Goal: Task Accomplishment & Management: Manage account settings

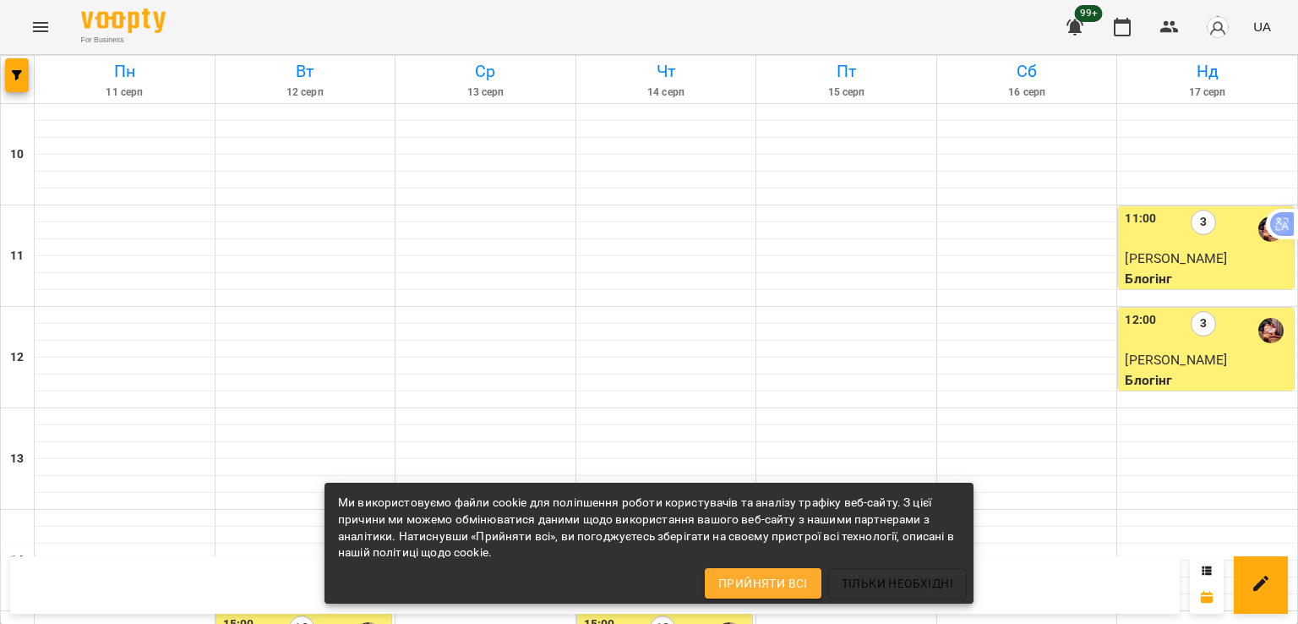
scroll to position [423, 0]
click at [17, 75] on icon "button" at bounding box center [17, 75] width 10 height 10
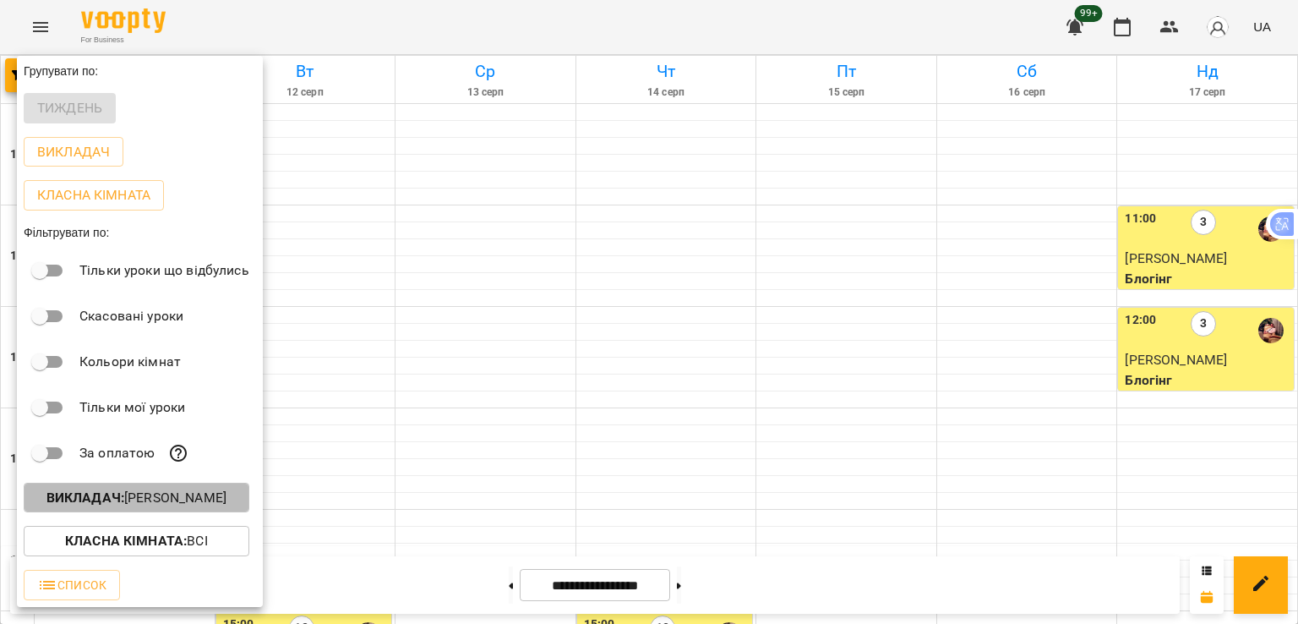
click at [128, 508] on p "Викладач : [PERSON_NAME]" at bounding box center [136, 498] width 180 height 20
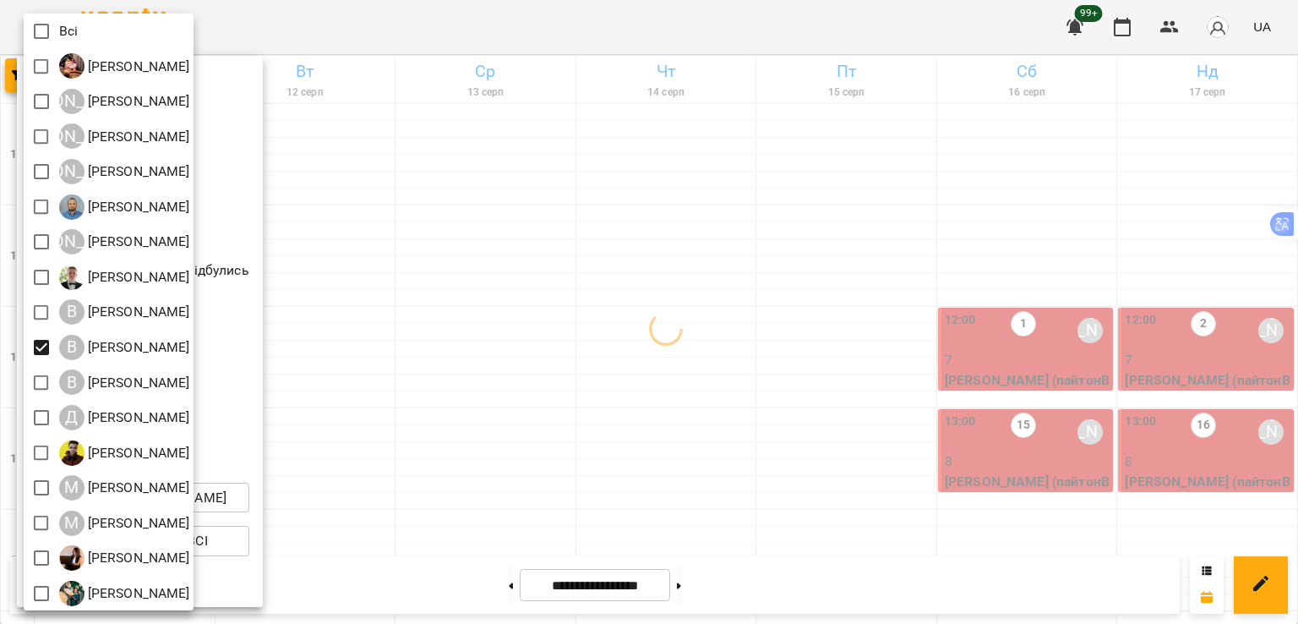
click at [590, 244] on div at bounding box center [649, 312] width 1298 height 624
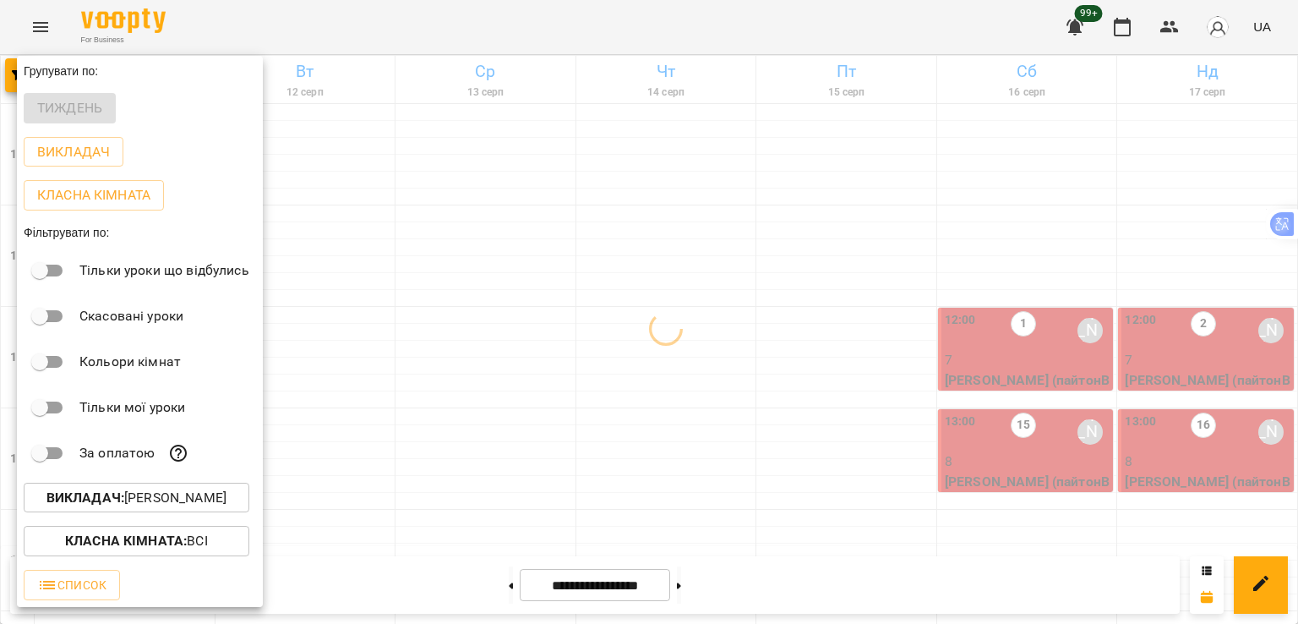
click at [590, 244] on div at bounding box center [649, 312] width 1298 height 624
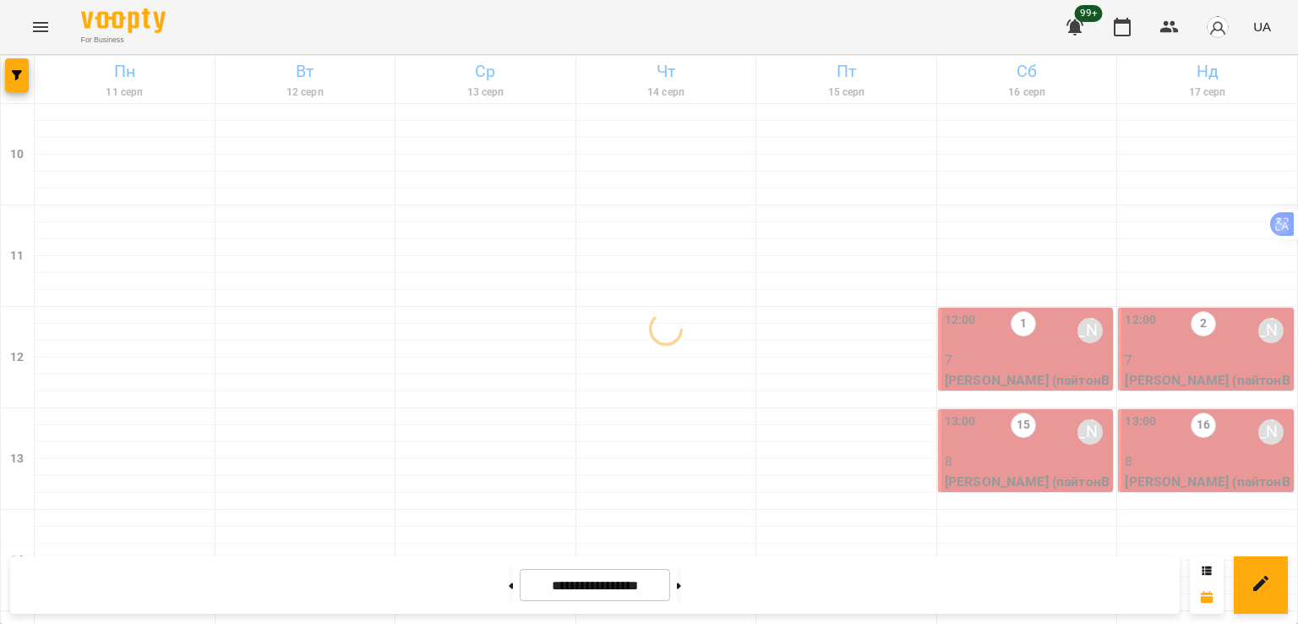
scroll to position [592, 0]
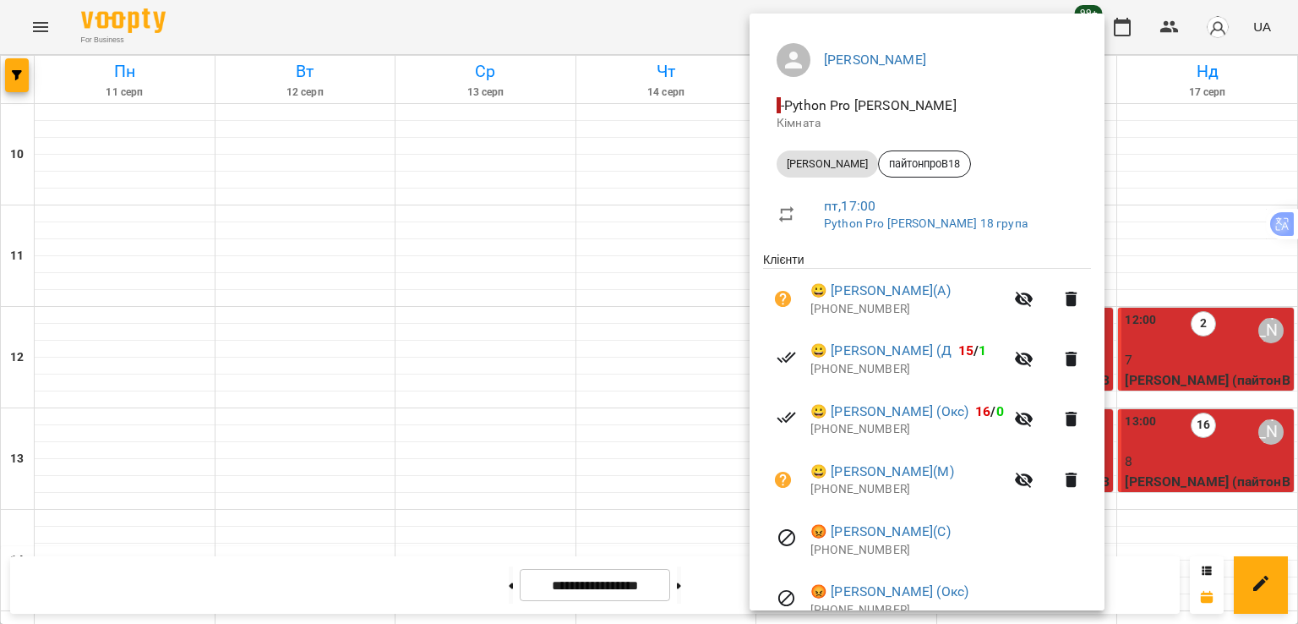
scroll to position [96, 0]
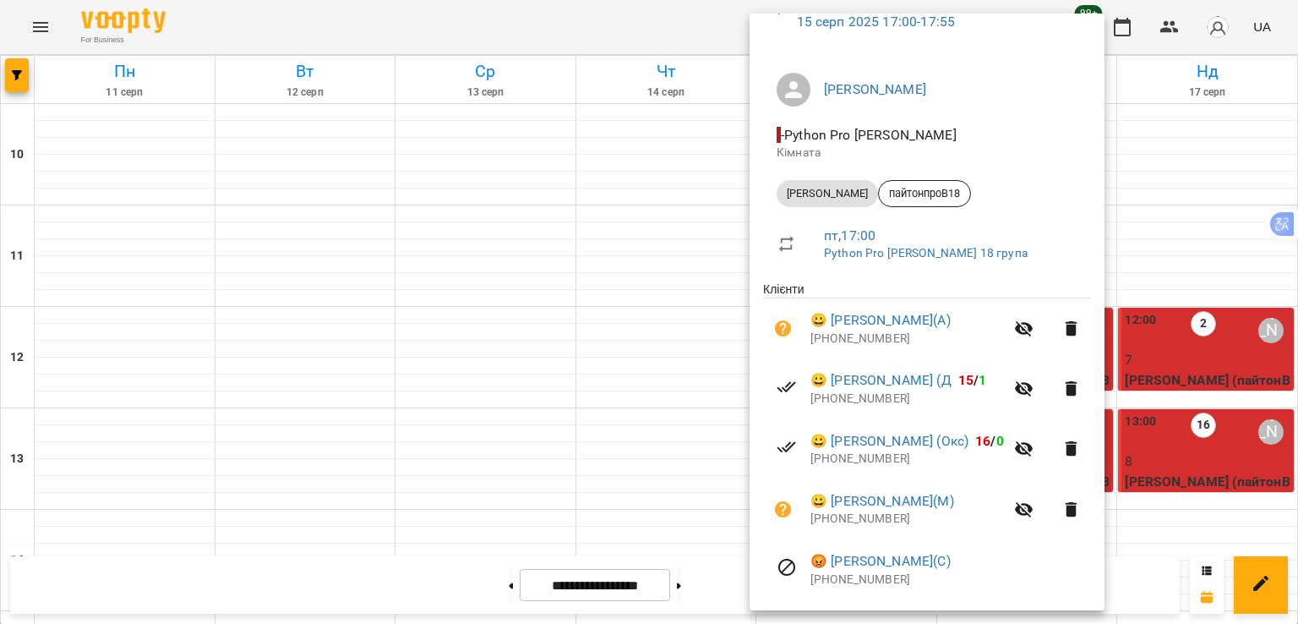
click at [24, 85] on div at bounding box center [649, 312] width 1298 height 624
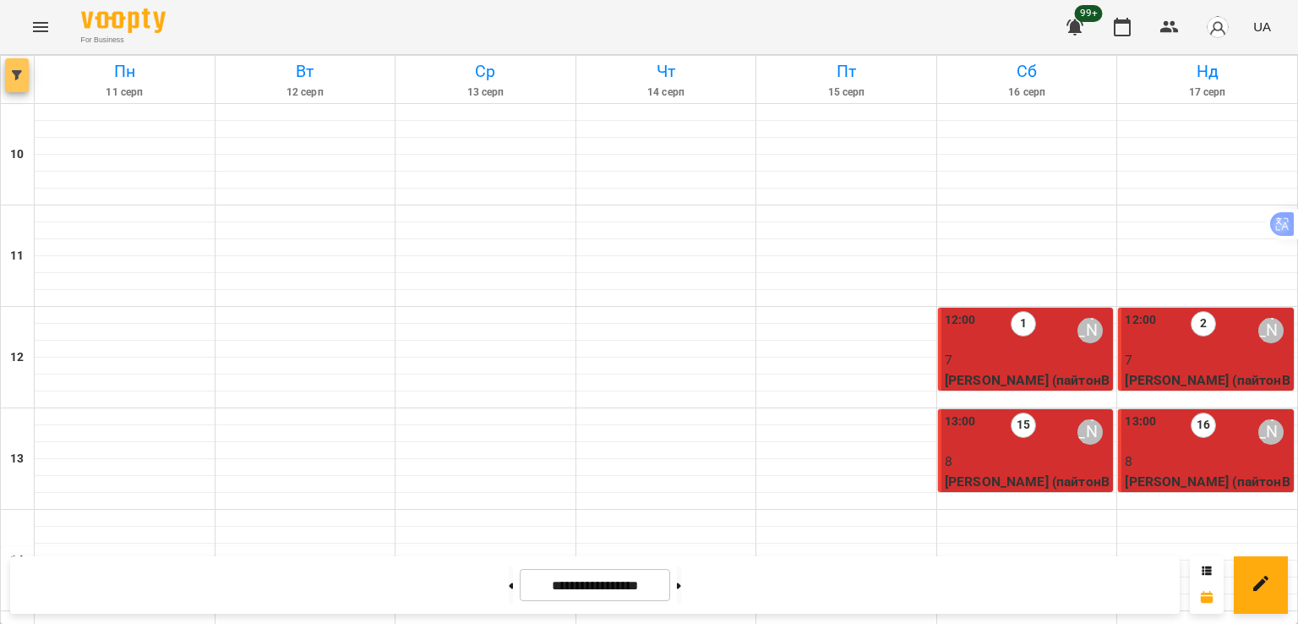
click at [24, 85] on button "button" at bounding box center [17, 75] width 24 height 34
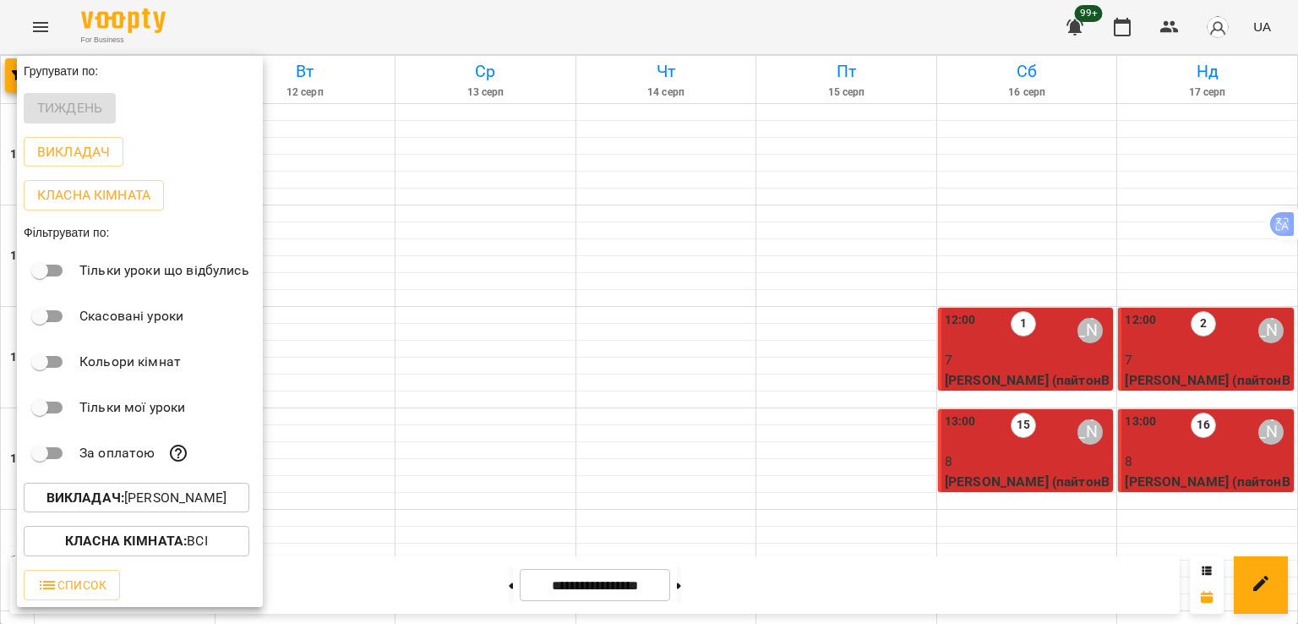
click at [121, 499] on p "Викладач : [PERSON_NAME]" at bounding box center [136, 498] width 180 height 20
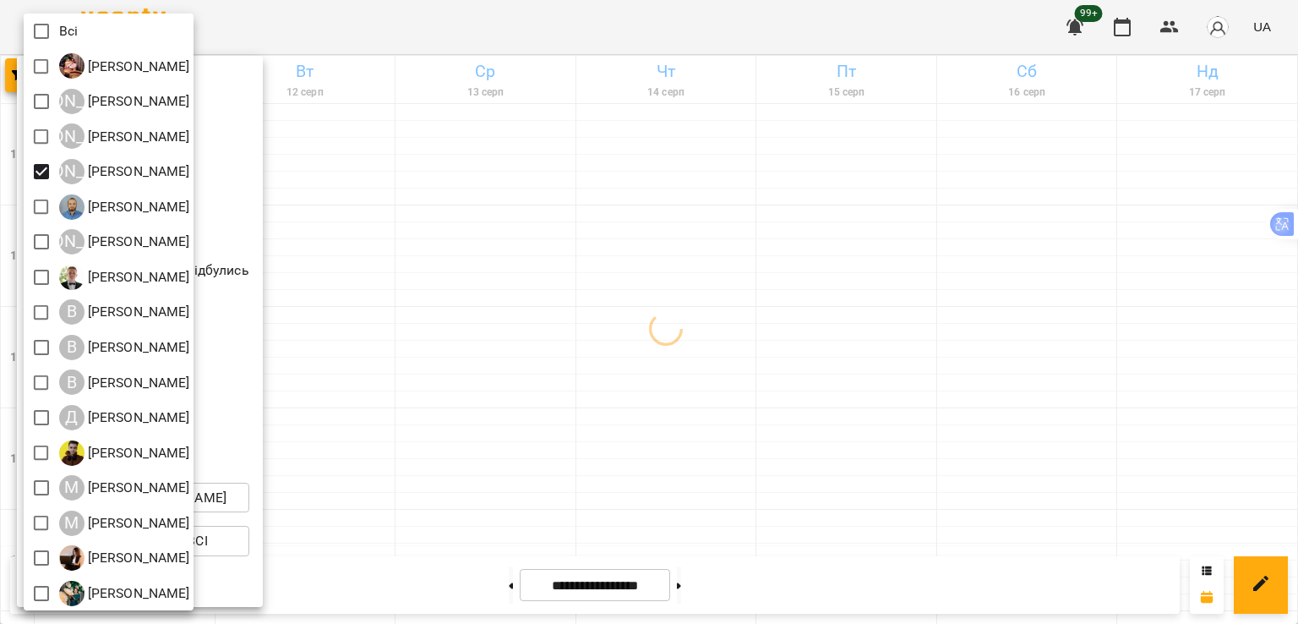
click at [421, 238] on div at bounding box center [649, 312] width 1298 height 624
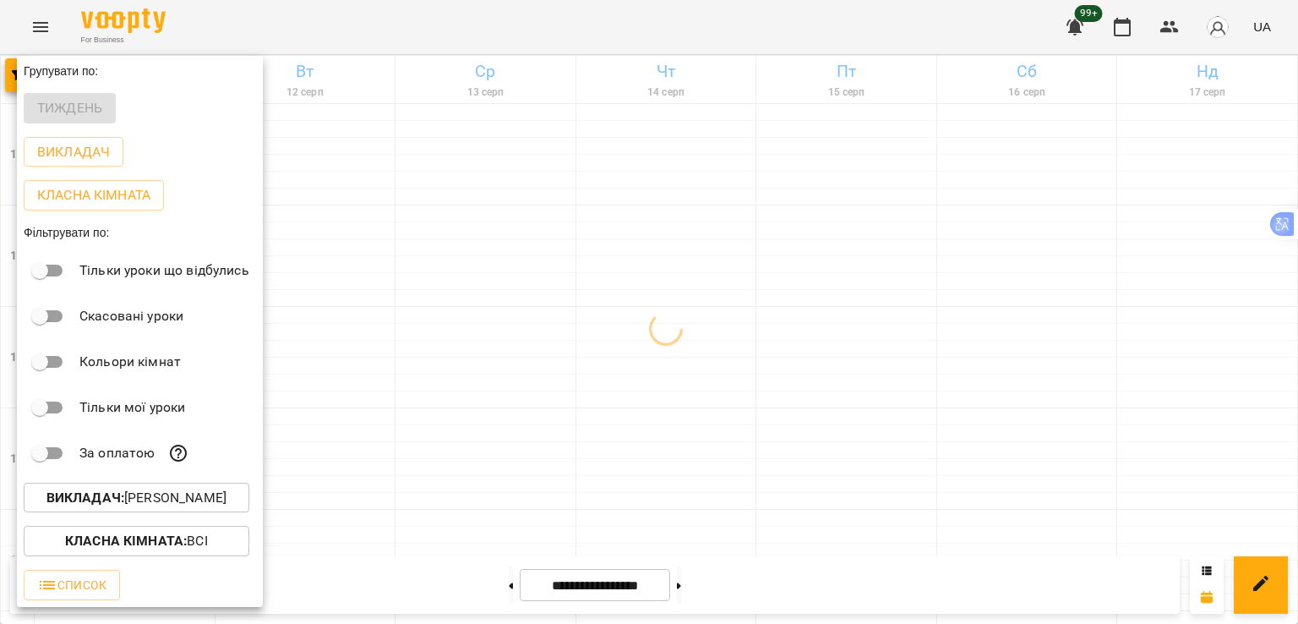
click at [402, 254] on div at bounding box center [649, 312] width 1298 height 624
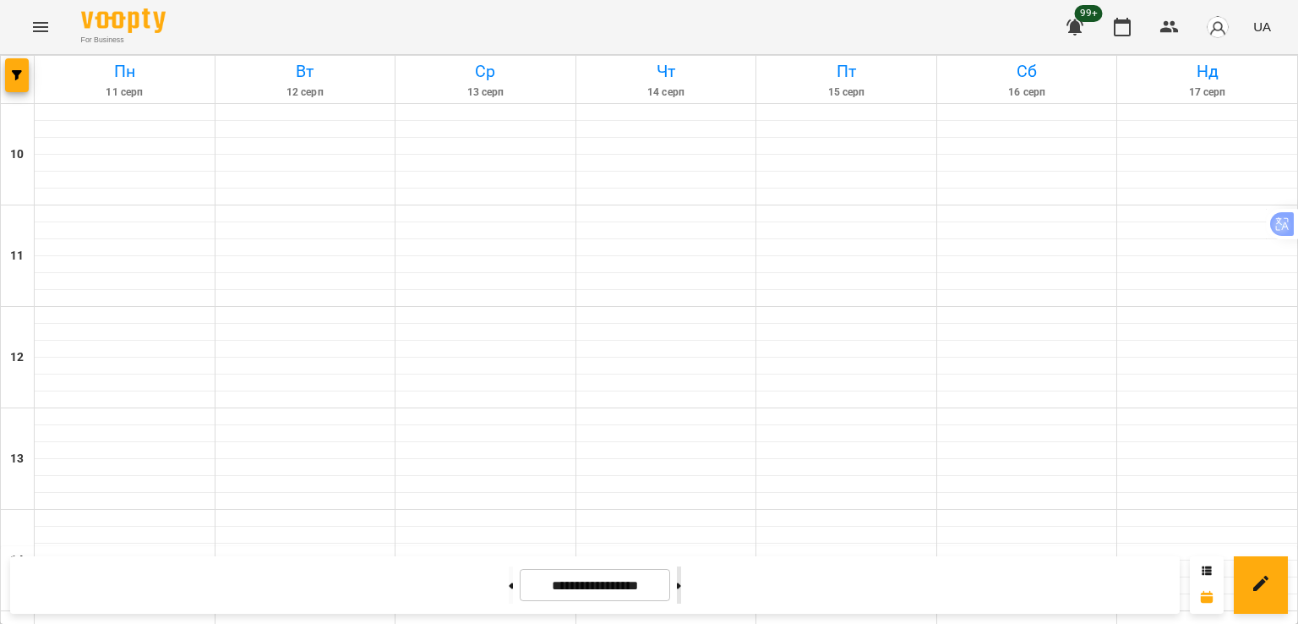
click at [681, 593] on button at bounding box center [679, 584] width 4 height 37
click at [509, 582] on button at bounding box center [511, 584] width 4 height 37
type input "**********"
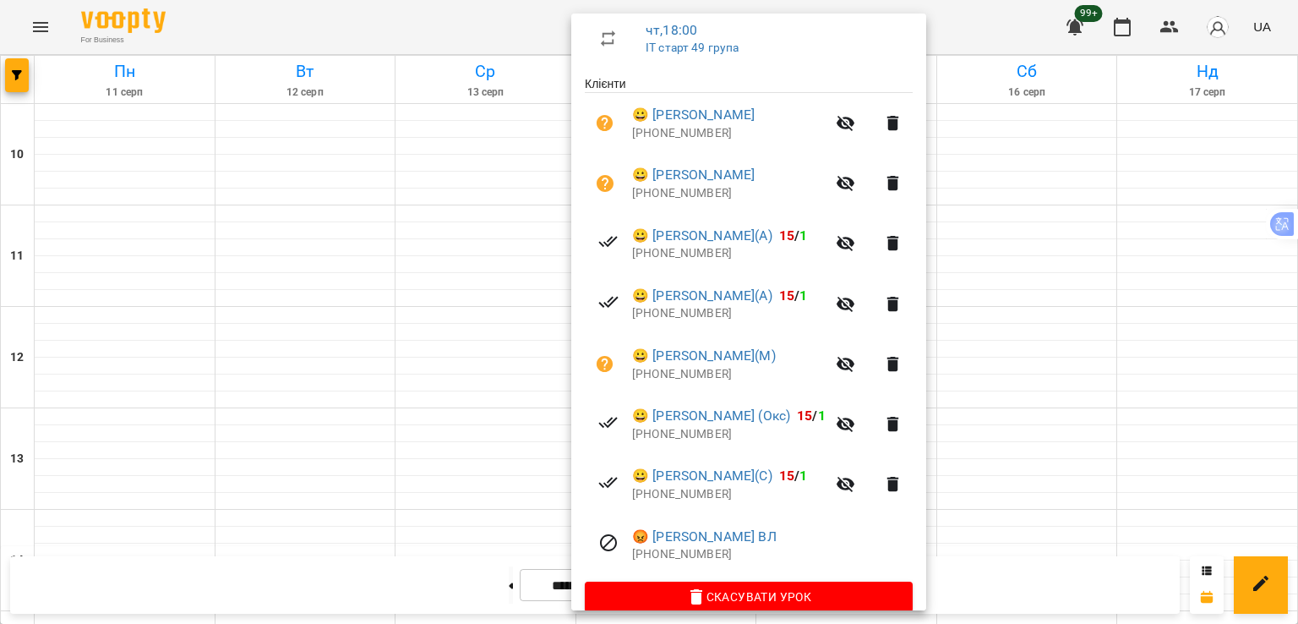
scroll to position [325, 0]
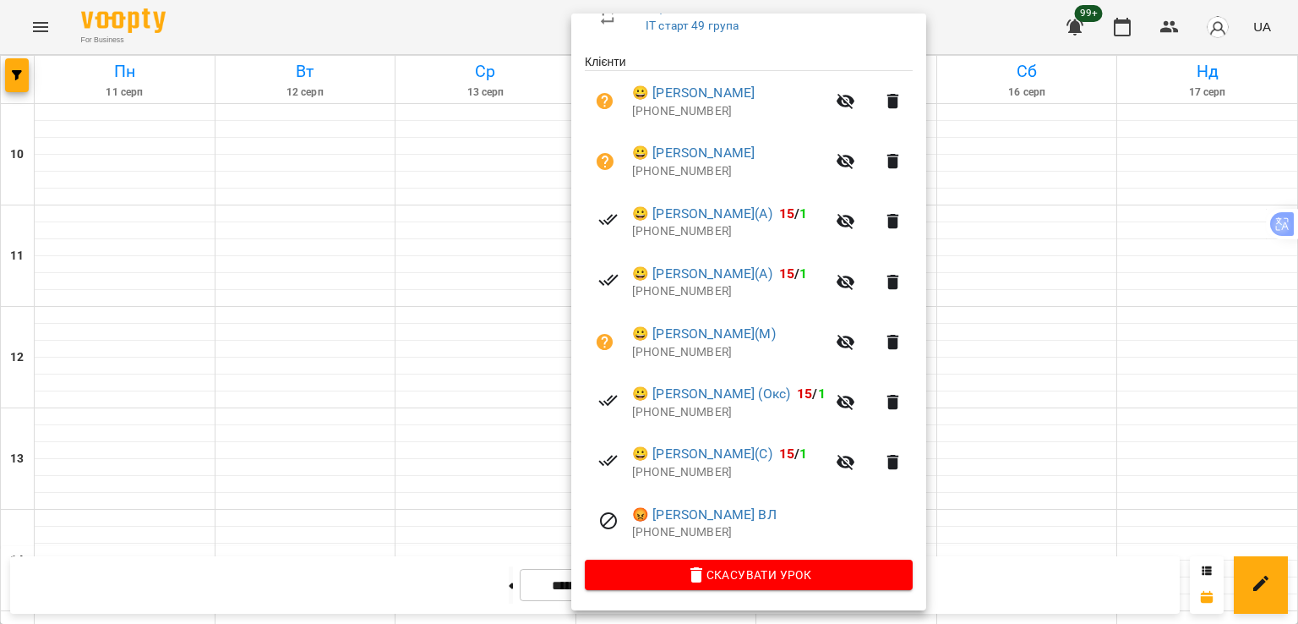
click at [397, 137] on div at bounding box center [649, 312] width 1298 height 624
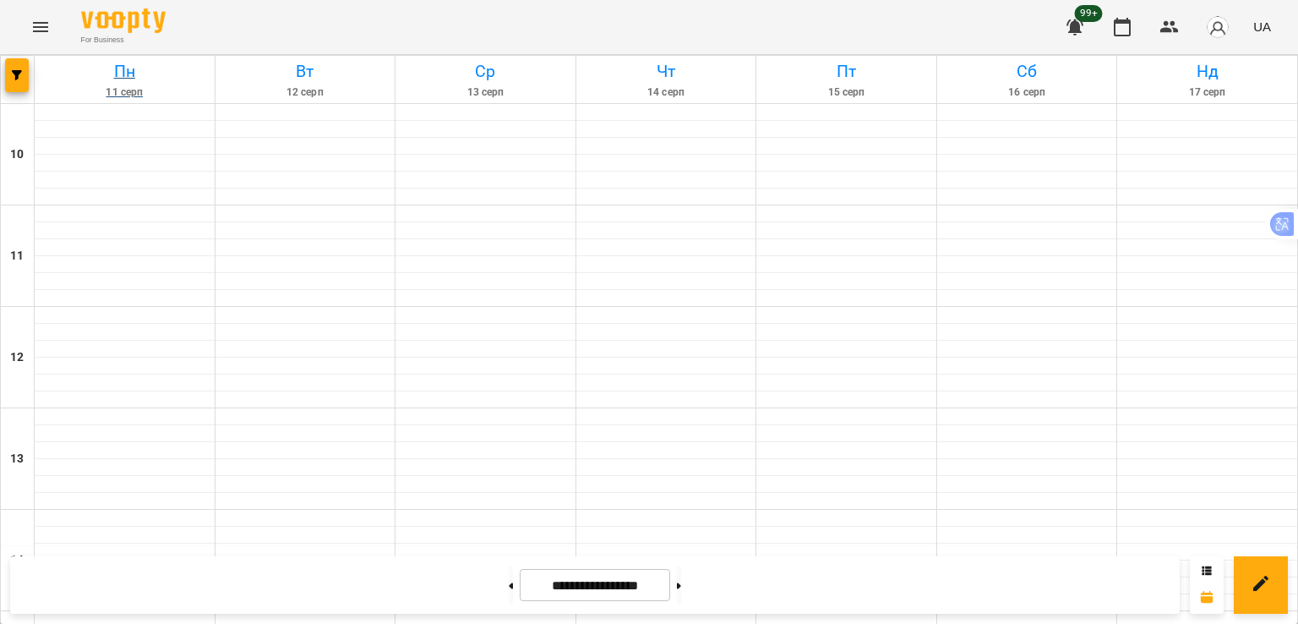
click at [35, 80] on link "[DATE]" at bounding box center [125, 79] width 180 height 47
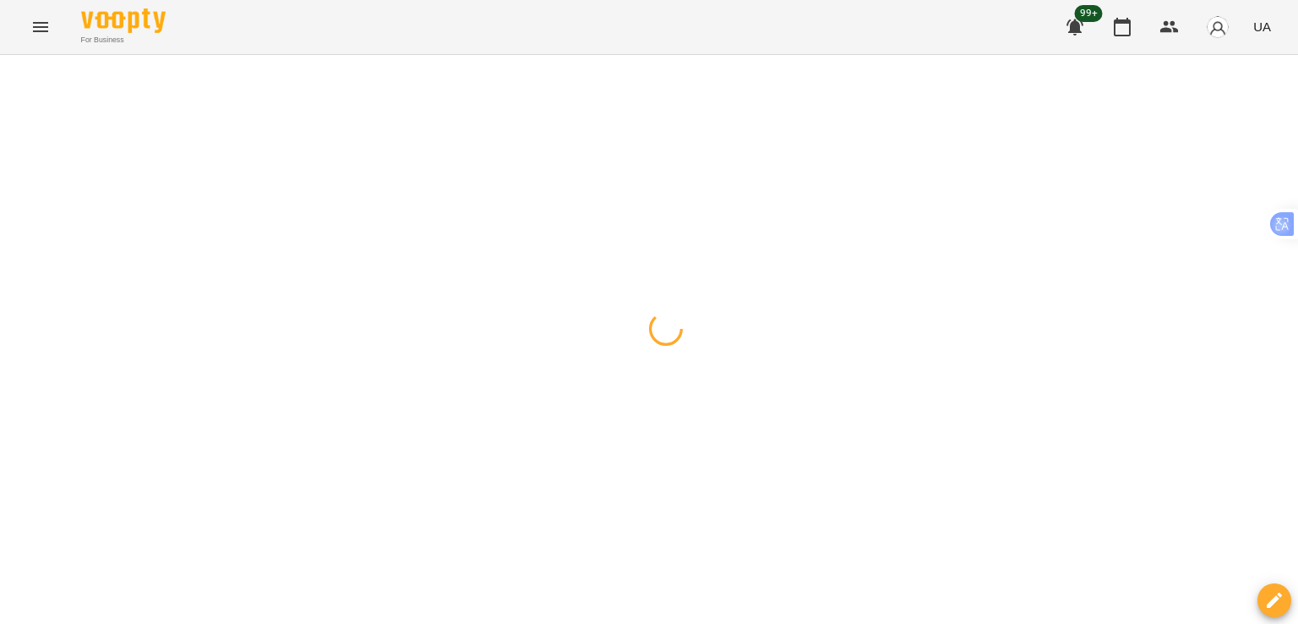
click at [19, 75] on icon "button" at bounding box center [17, 75] width 10 height 10
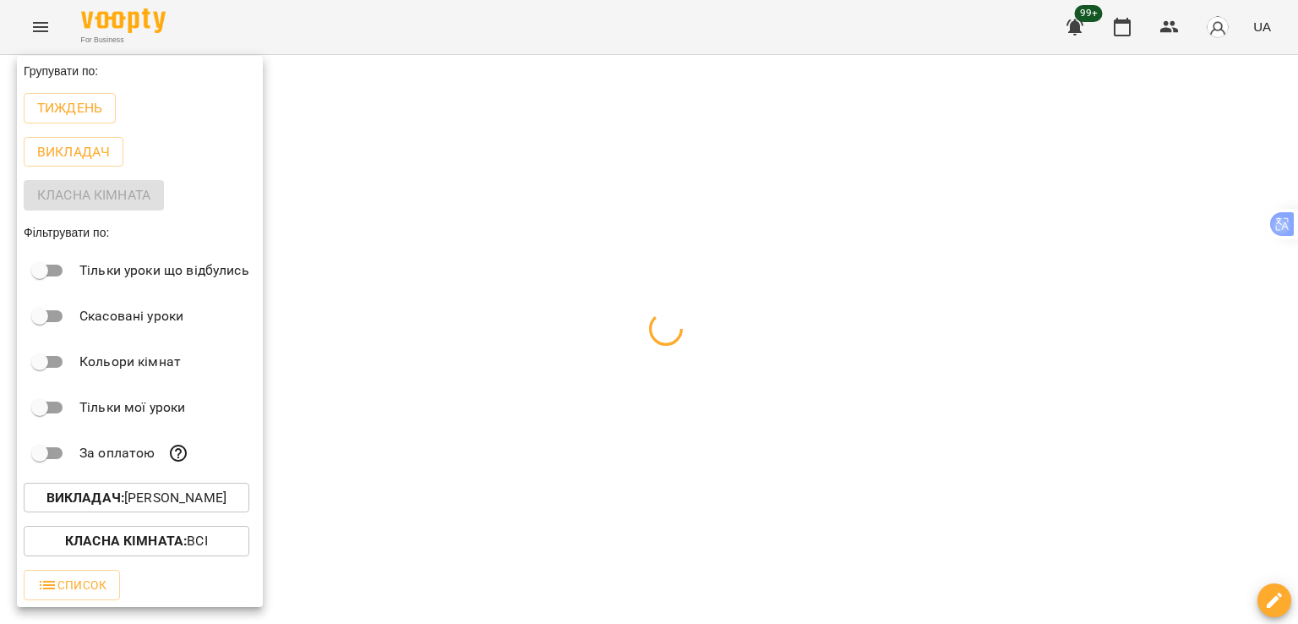
click at [210, 494] on p "Викладач : [PERSON_NAME]" at bounding box center [136, 498] width 180 height 20
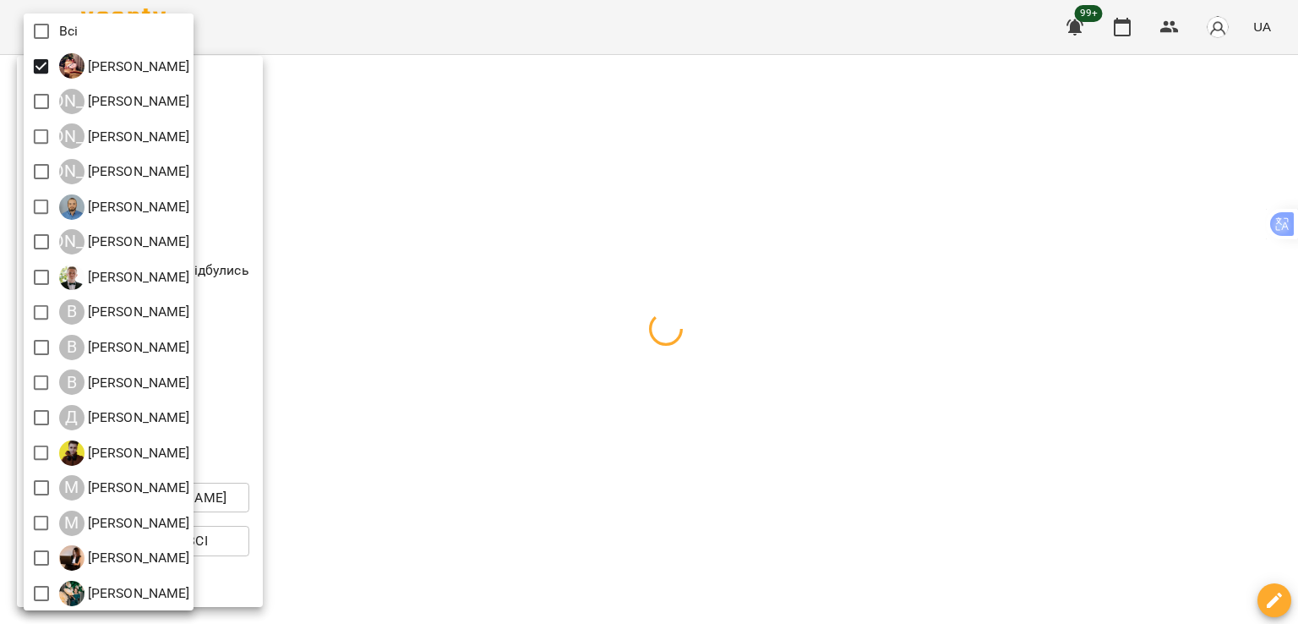
click at [385, 212] on div at bounding box center [649, 312] width 1298 height 624
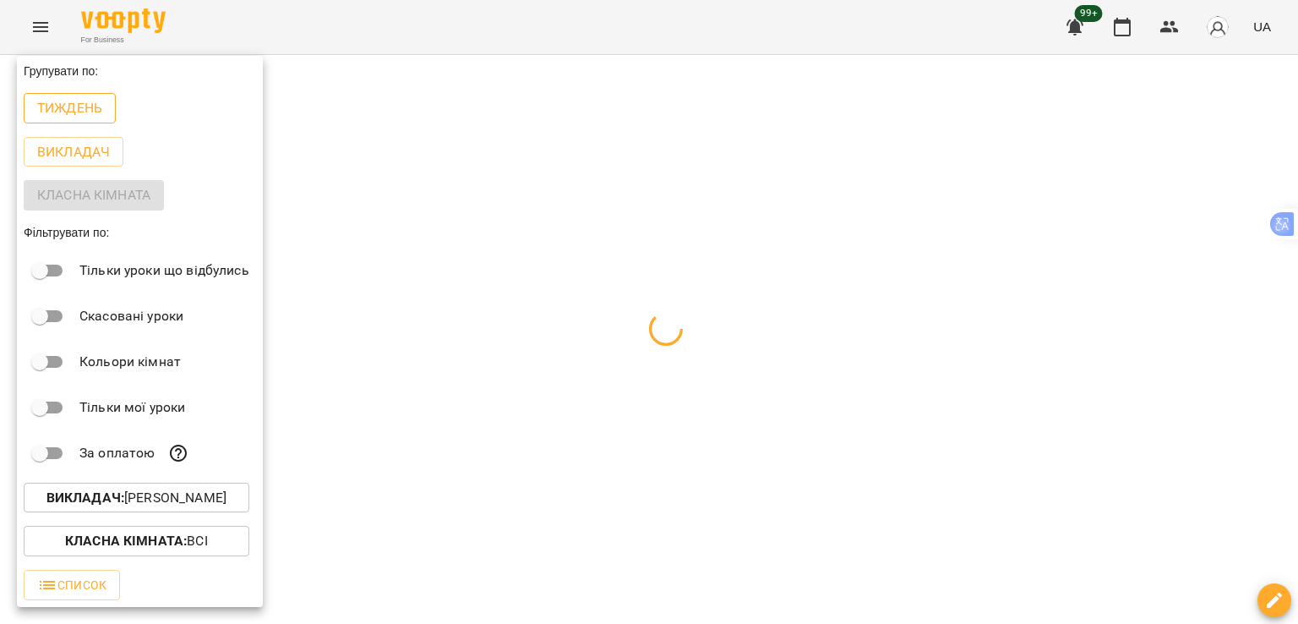
click at [85, 113] on p "Тиждень" at bounding box center [69, 108] width 65 height 20
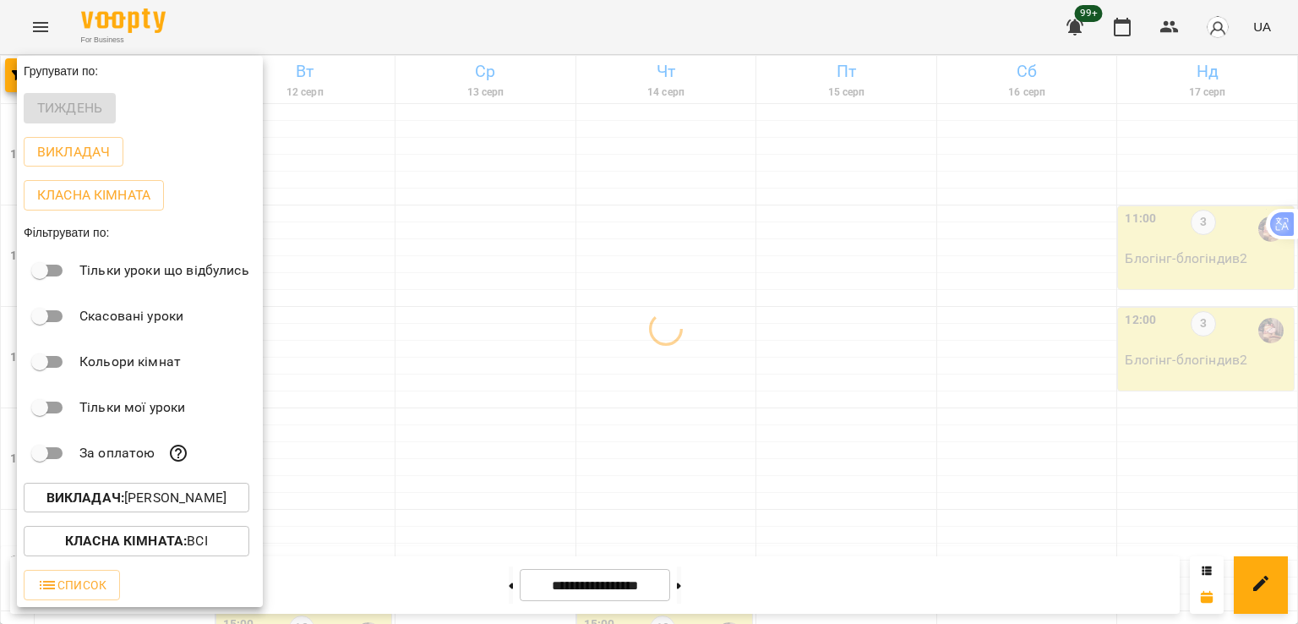
click at [559, 363] on div at bounding box center [649, 312] width 1298 height 624
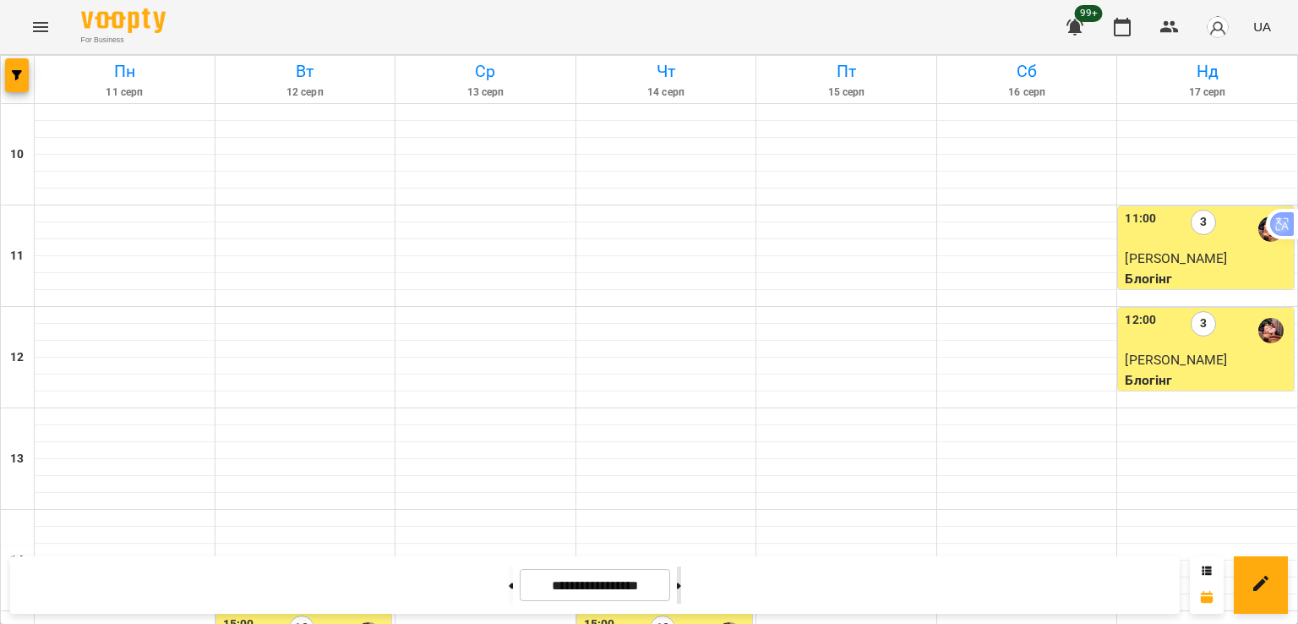
click at [681, 589] on button at bounding box center [679, 584] width 4 height 37
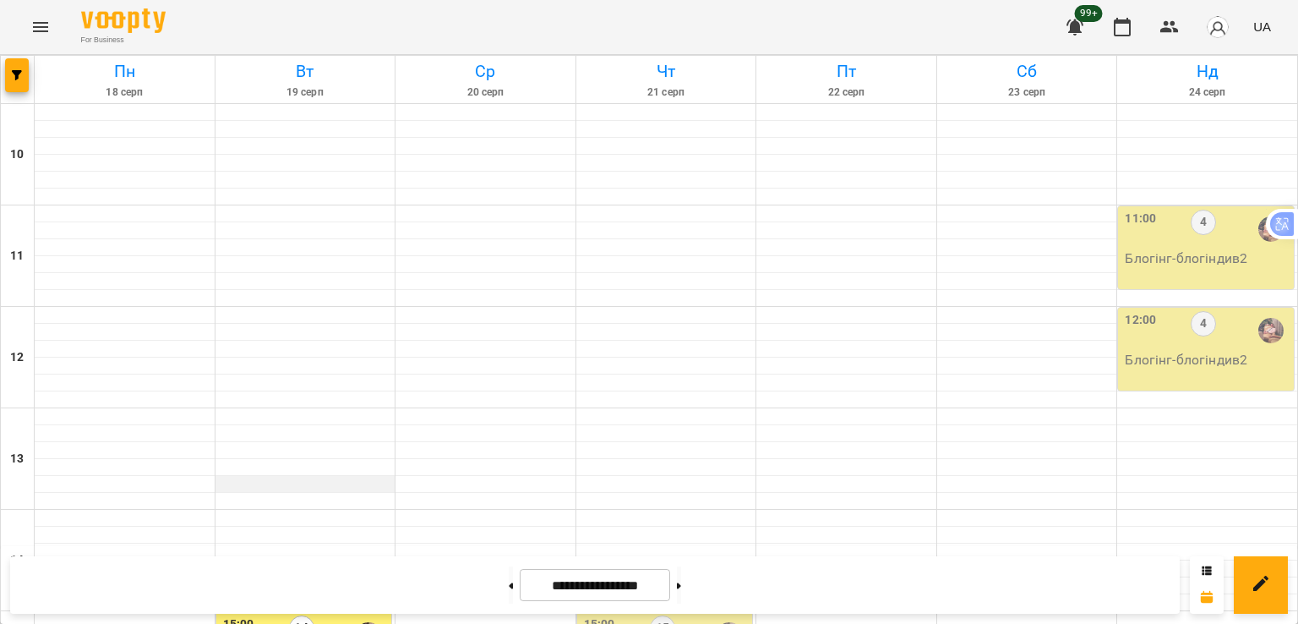
scroll to position [254, 0]
click at [267, 615] on div "15:00 14" at bounding box center [306, 634] width 166 height 39
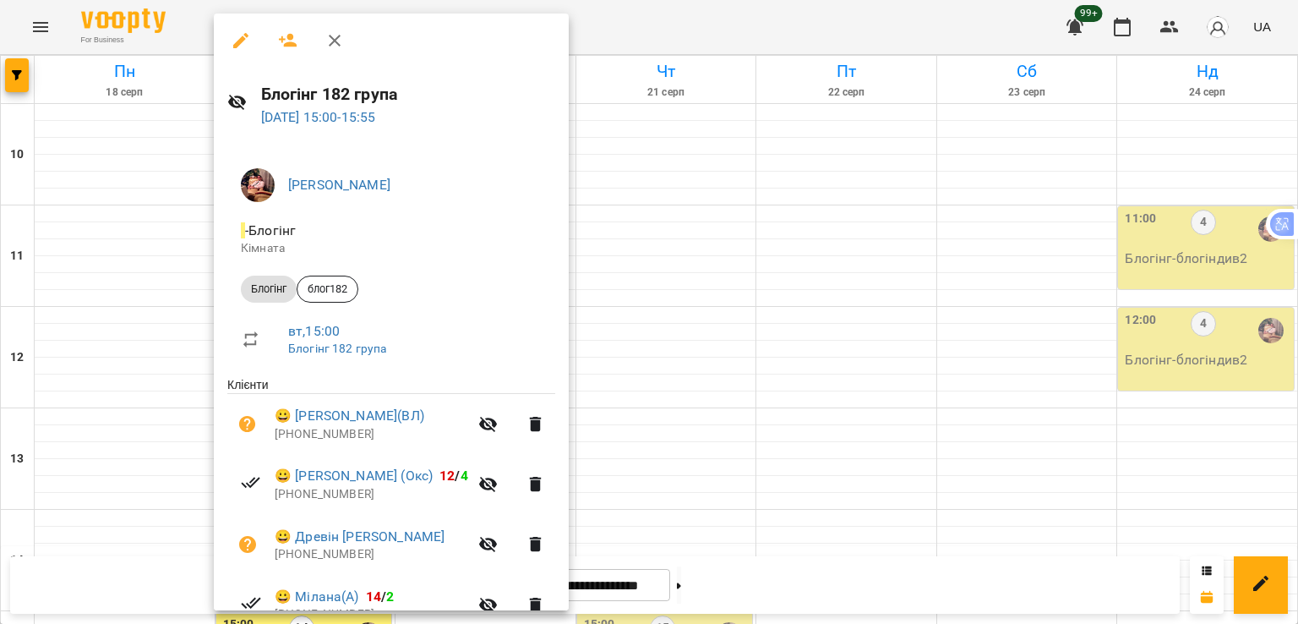
click at [804, 216] on div at bounding box center [649, 312] width 1298 height 624
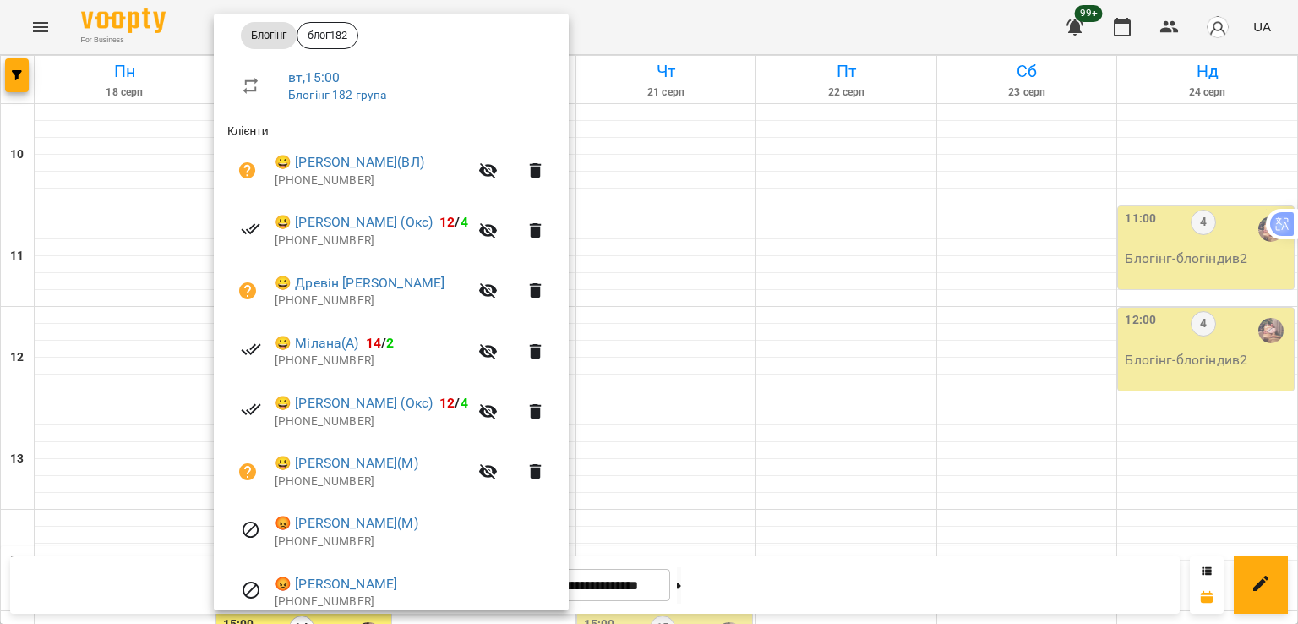
click at [788, 239] on div at bounding box center [649, 312] width 1298 height 624
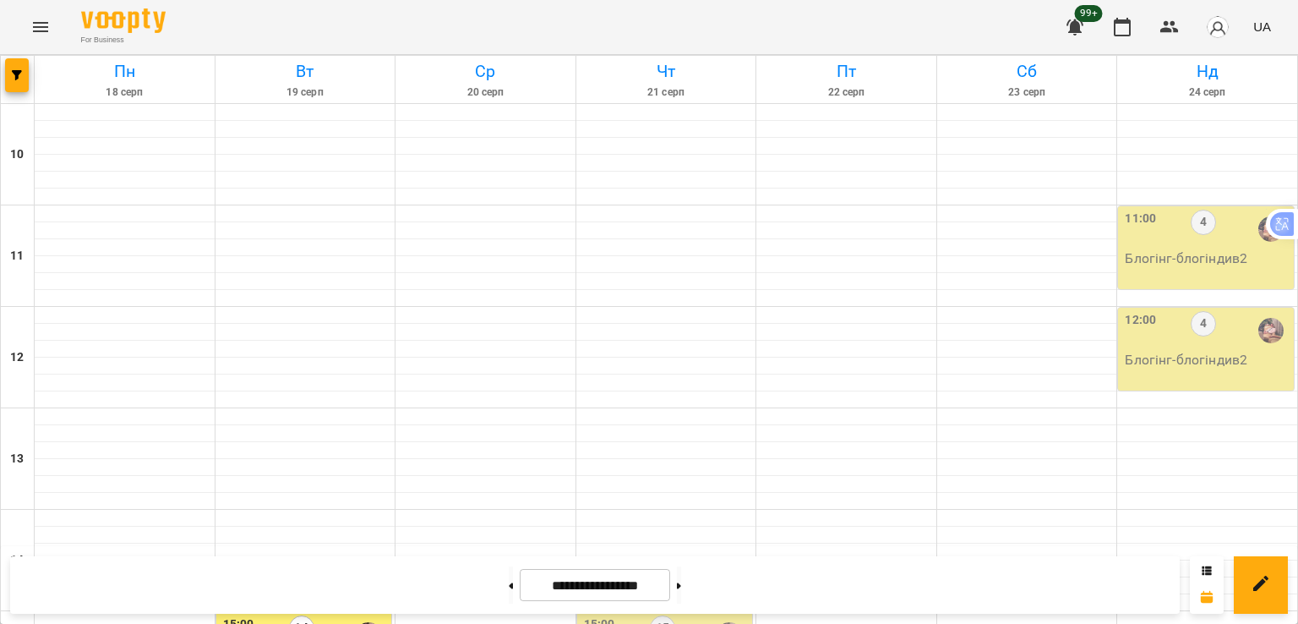
click at [273, 615] on div "15:00 14" at bounding box center [306, 634] width 166 height 39
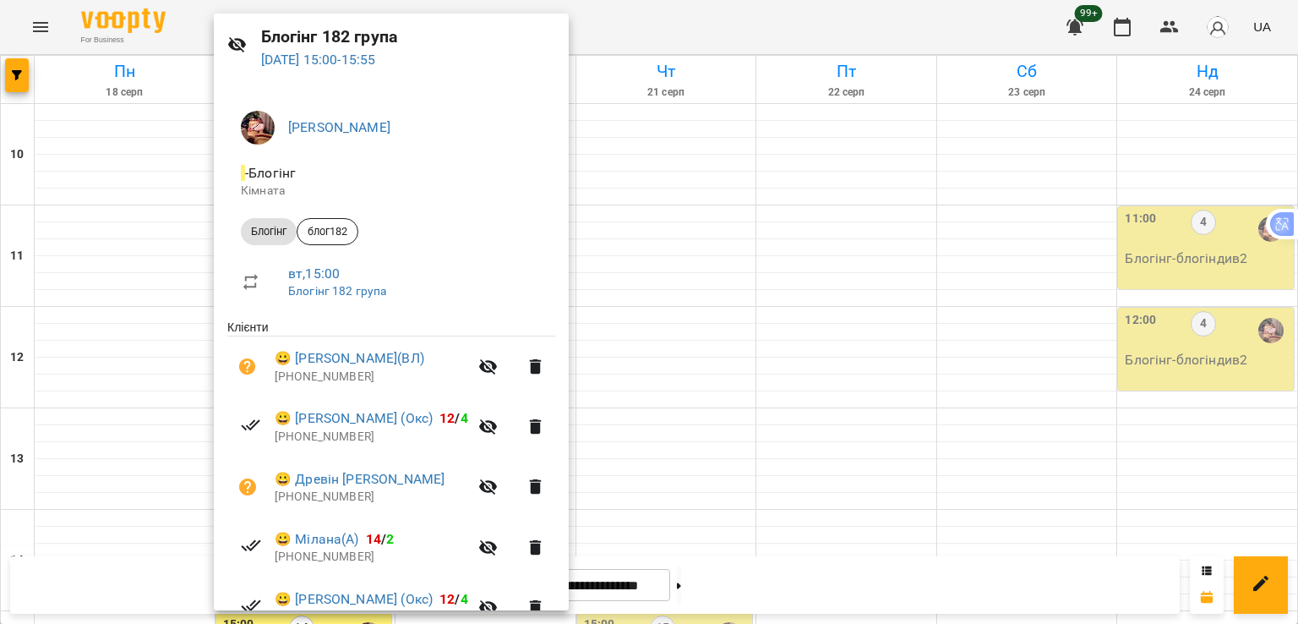
scroll to position [85, 0]
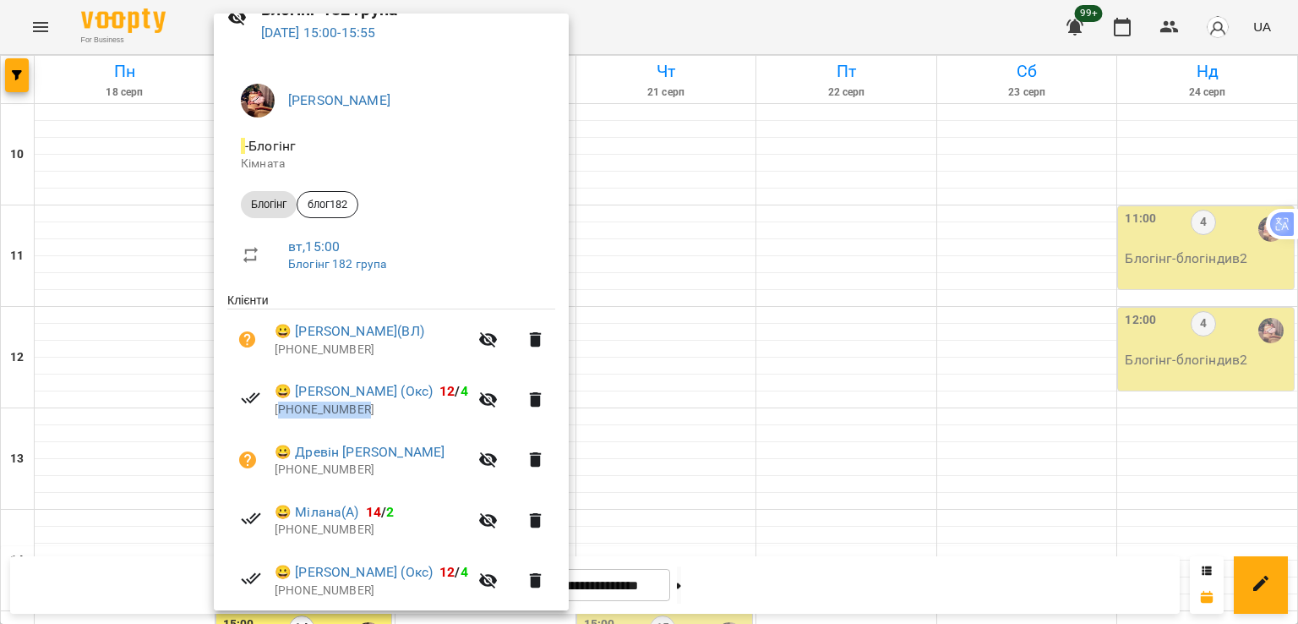
drag, startPoint x: 376, startPoint y: 413, endPoint x: 282, endPoint y: 414, distance: 93.8
click at [282, 414] on p "[PHONE_NUMBER]" at bounding box center [372, 410] width 194 height 17
copy p "380505513462"
click at [116, 199] on div at bounding box center [649, 312] width 1298 height 624
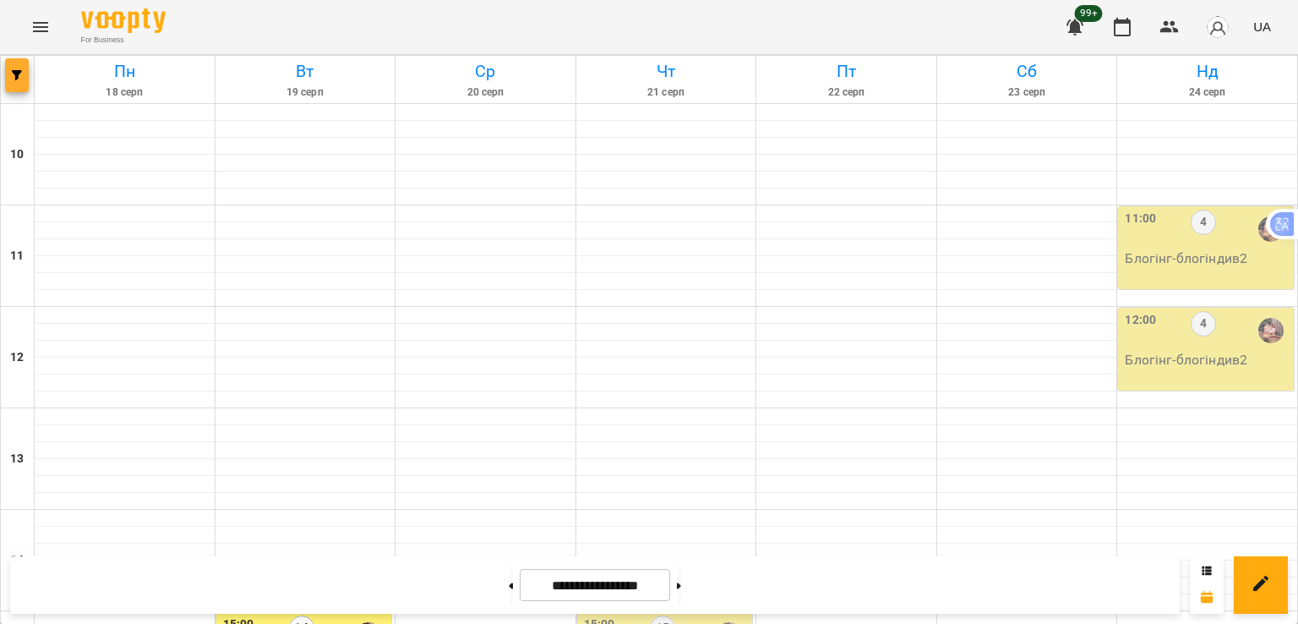
click at [27, 84] on button "button" at bounding box center [17, 75] width 24 height 34
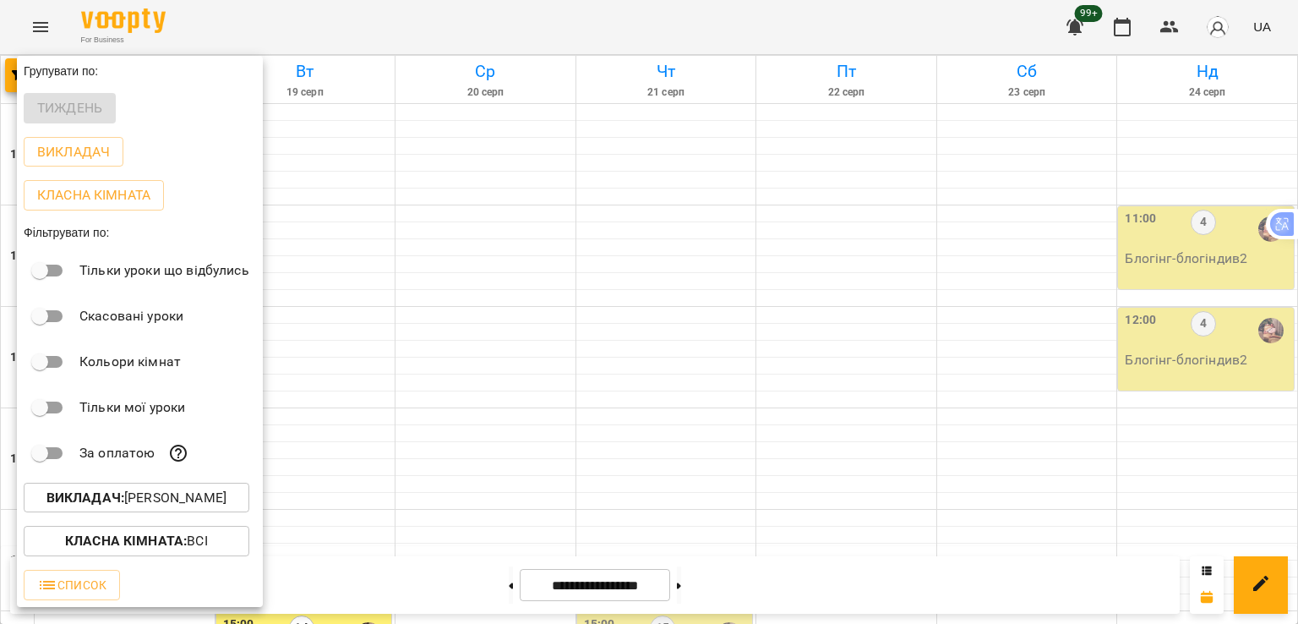
click at [178, 506] on p "Викладач : [PERSON_NAME]" at bounding box center [136, 498] width 180 height 20
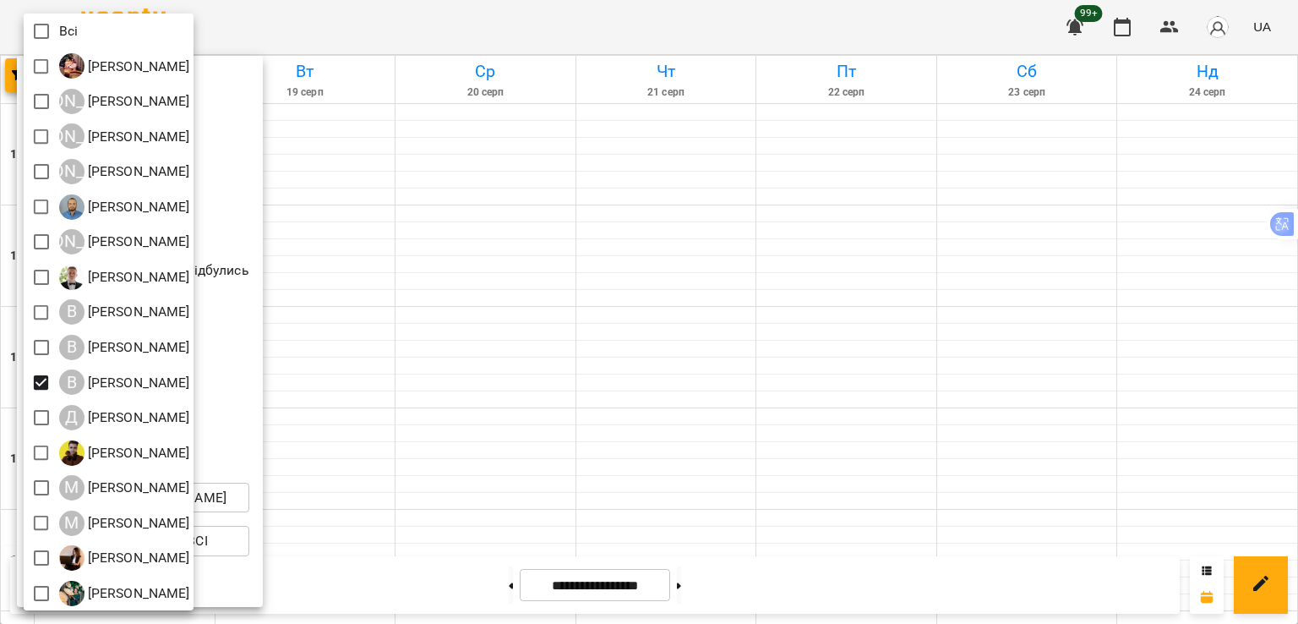
click at [390, 360] on div at bounding box center [649, 312] width 1298 height 624
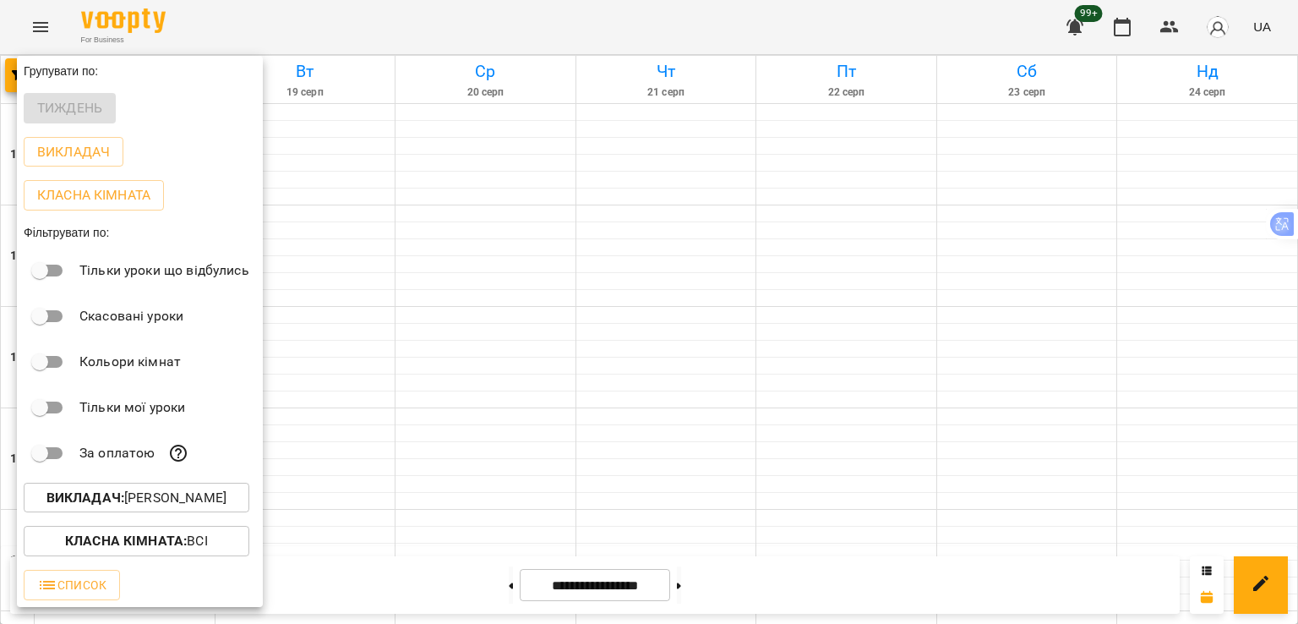
click at [538, 398] on div at bounding box center [649, 312] width 1298 height 624
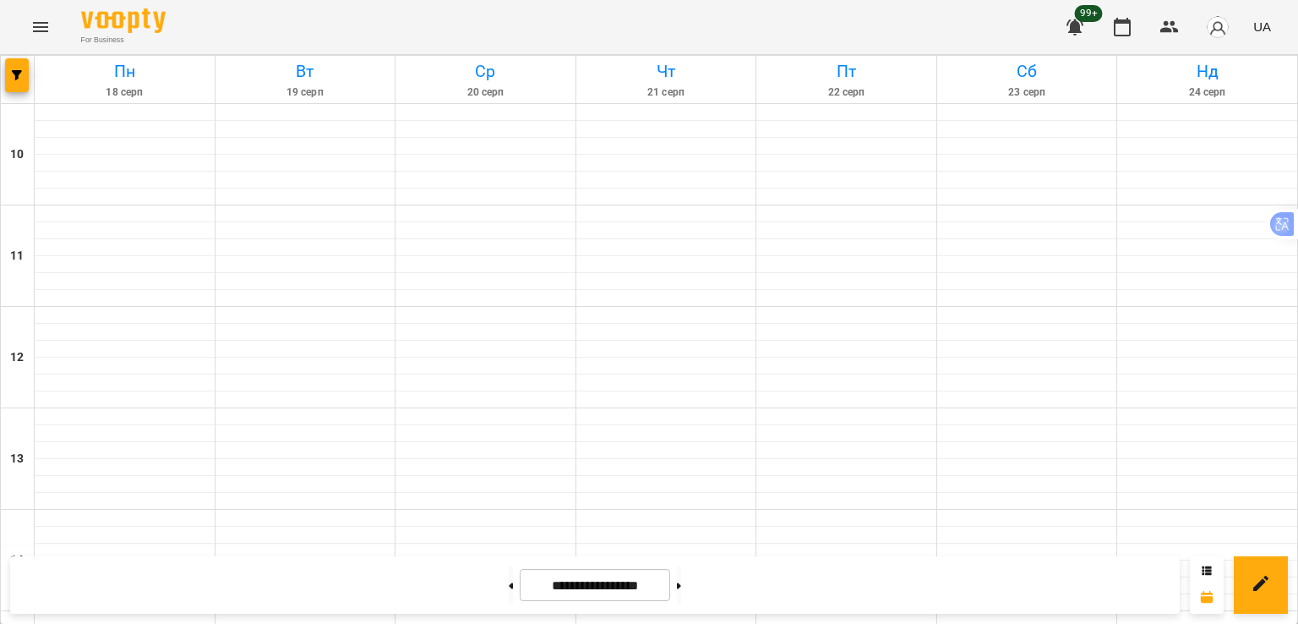
scroll to position [761, 0]
click at [14, 73] on icon "button" at bounding box center [17, 75] width 10 height 10
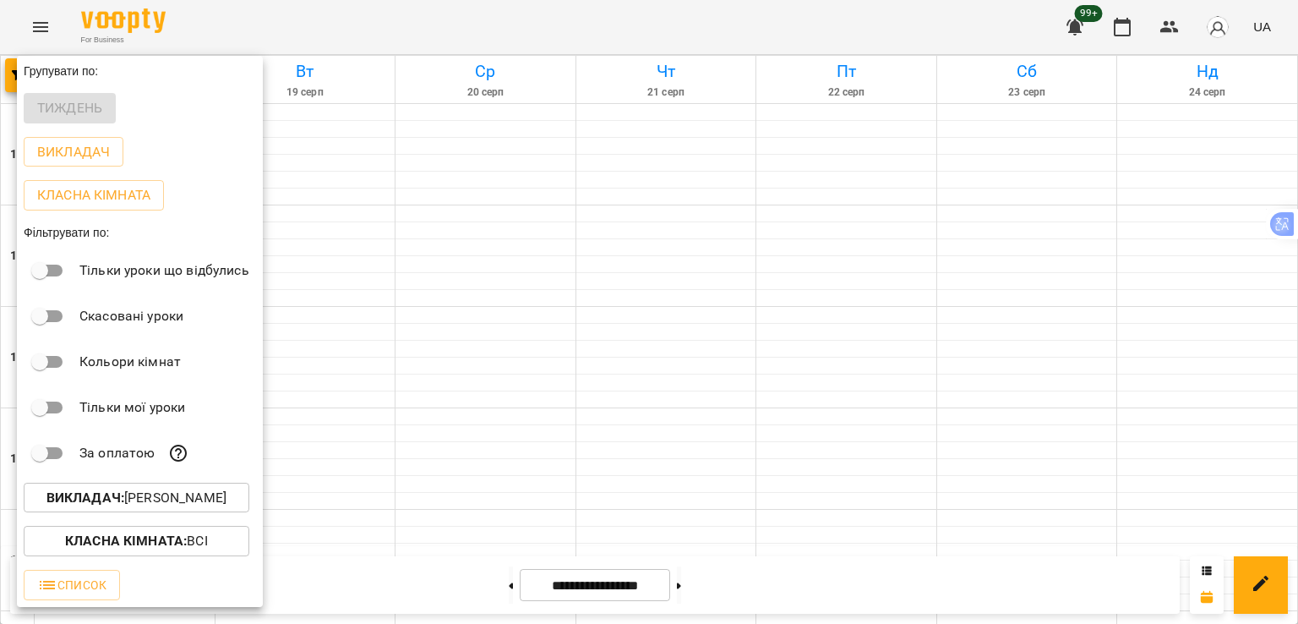
click at [156, 500] on p "Викладач : [PERSON_NAME]" at bounding box center [136, 498] width 180 height 20
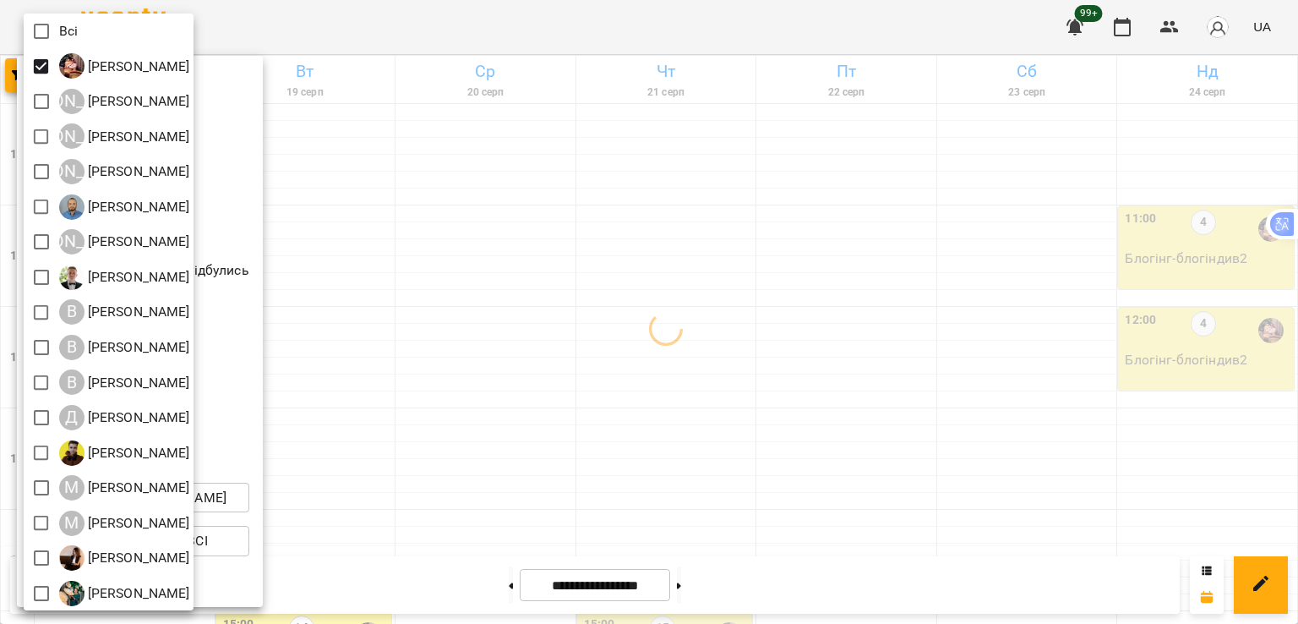
click at [473, 208] on div at bounding box center [649, 312] width 1298 height 624
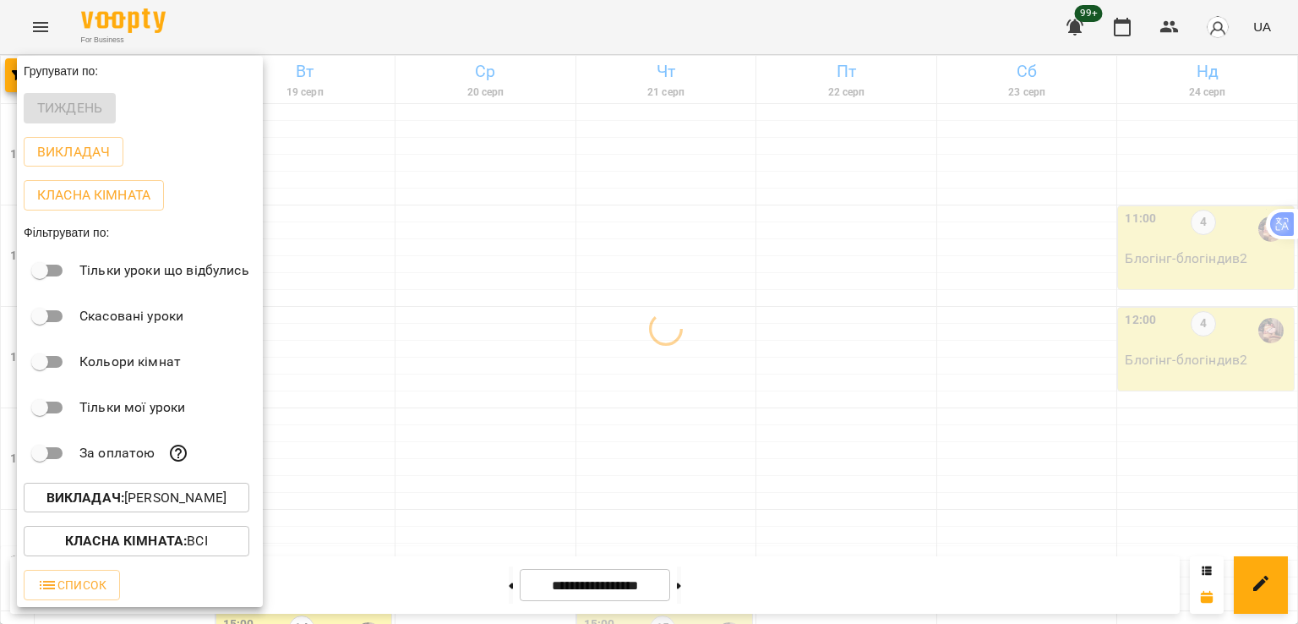
click at [467, 199] on div at bounding box center [649, 312] width 1298 height 624
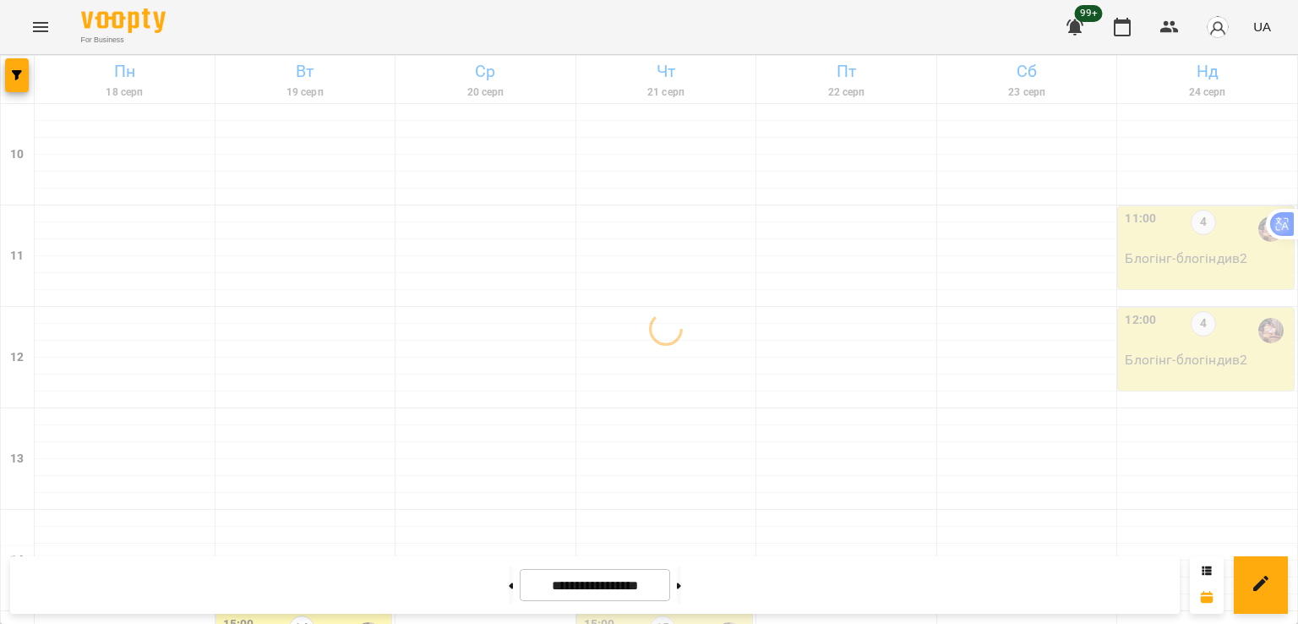
scroll to position [507, 0]
click at [509, 582] on button at bounding box center [511, 584] width 4 height 37
type input "**********"
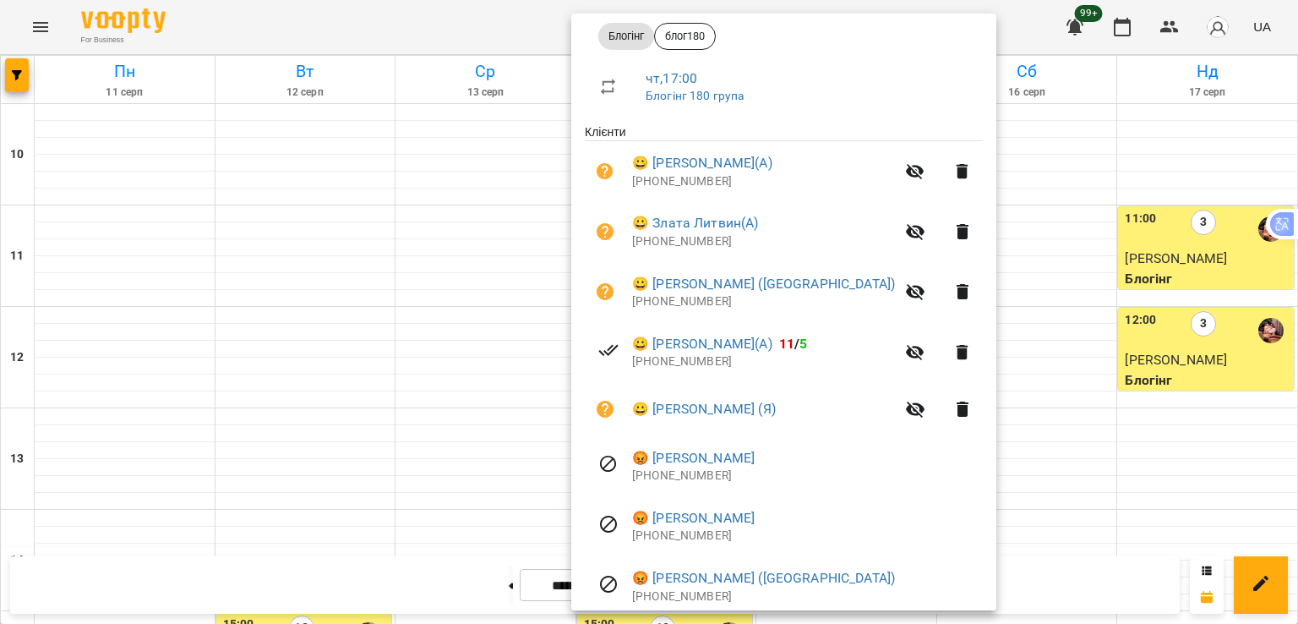
scroll to position [254, 0]
click at [511, 444] on div at bounding box center [649, 312] width 1298 height 624
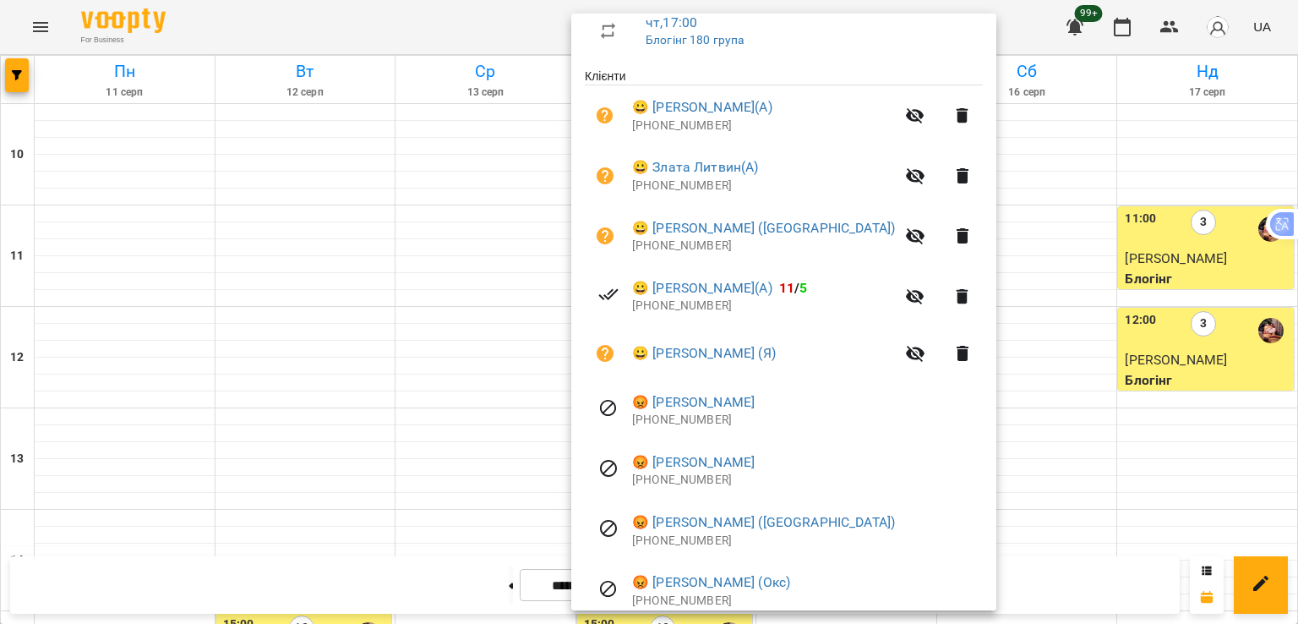
scroll to position [338, 0]
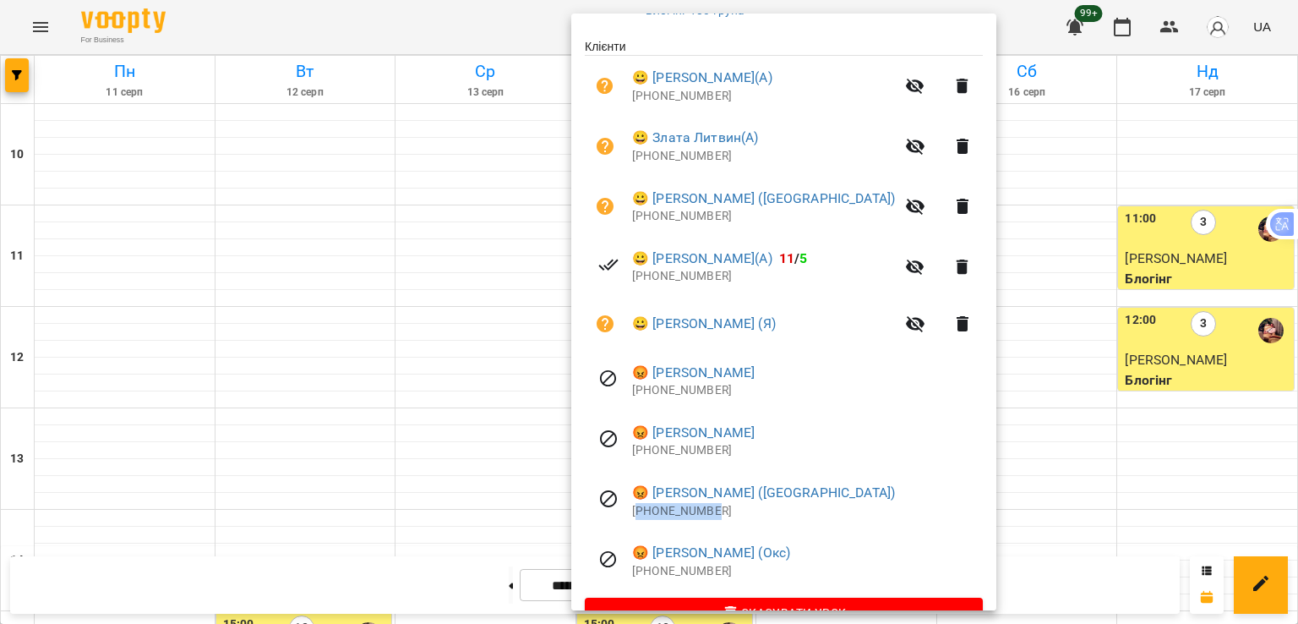
drag, startPoint x: 724, startPoint y: 506, endPoint x: 636, endPoint y: 516, distance: 89.4
click at [636, 516] on p "[PHONE_NUMBER]" at bounding box center [807, 511] width 351 height 17
copy p "34607253081"
click at [150, 119] on div at bounding box center [649, 312] width 1298 height 624
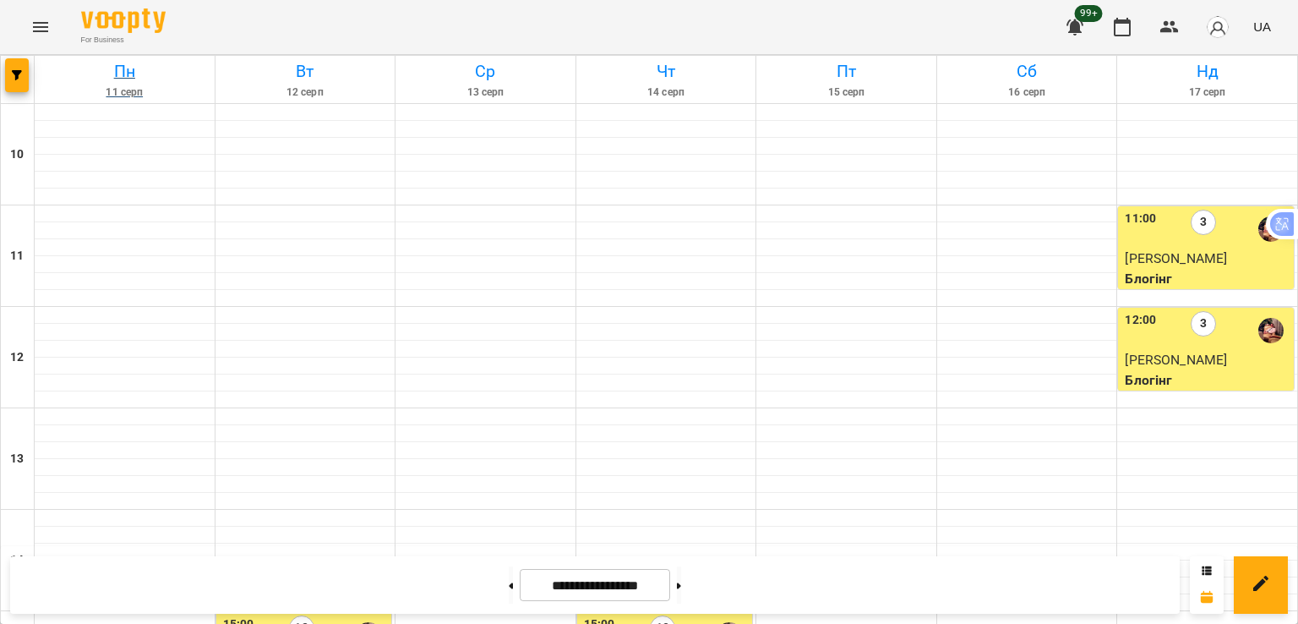
drag, startPoint x: 35, startPoint y: 86, endPoint x: 17, endPoint y: 85, distance: 17.8
click at [35, 85] on link "[DATE]" at bounding box center [125, 79] width 180 height 47
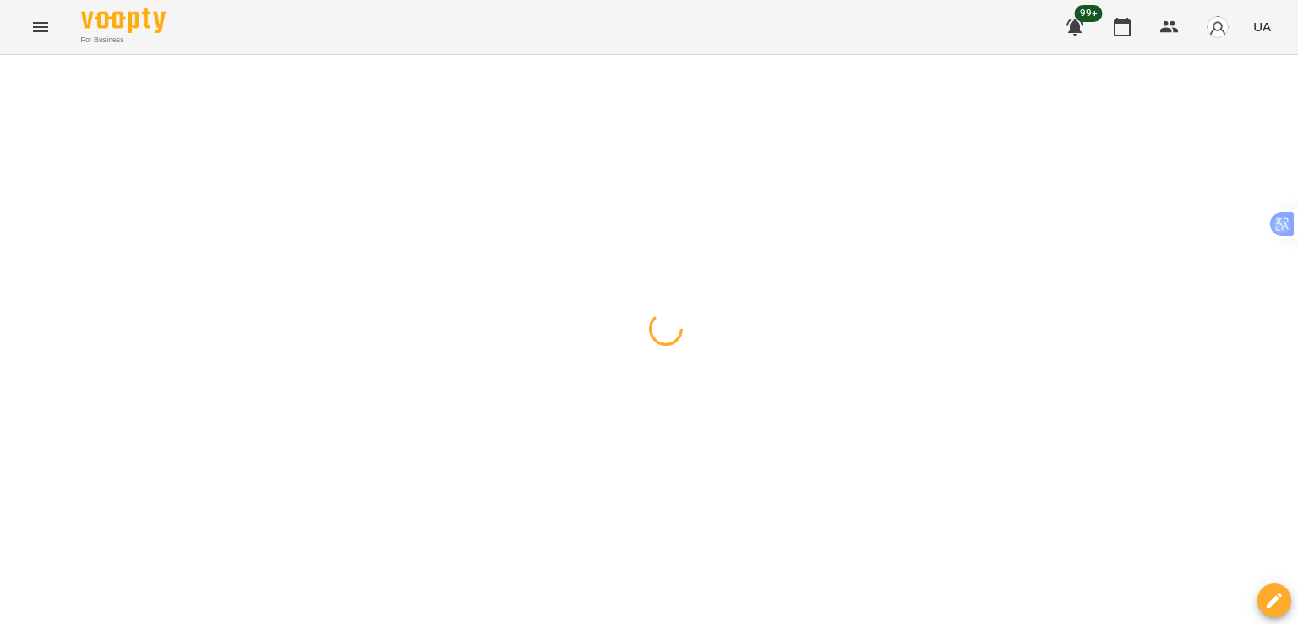
click at [17, 85] on button "button" at bounding box center [17, 75] width 24 height 34
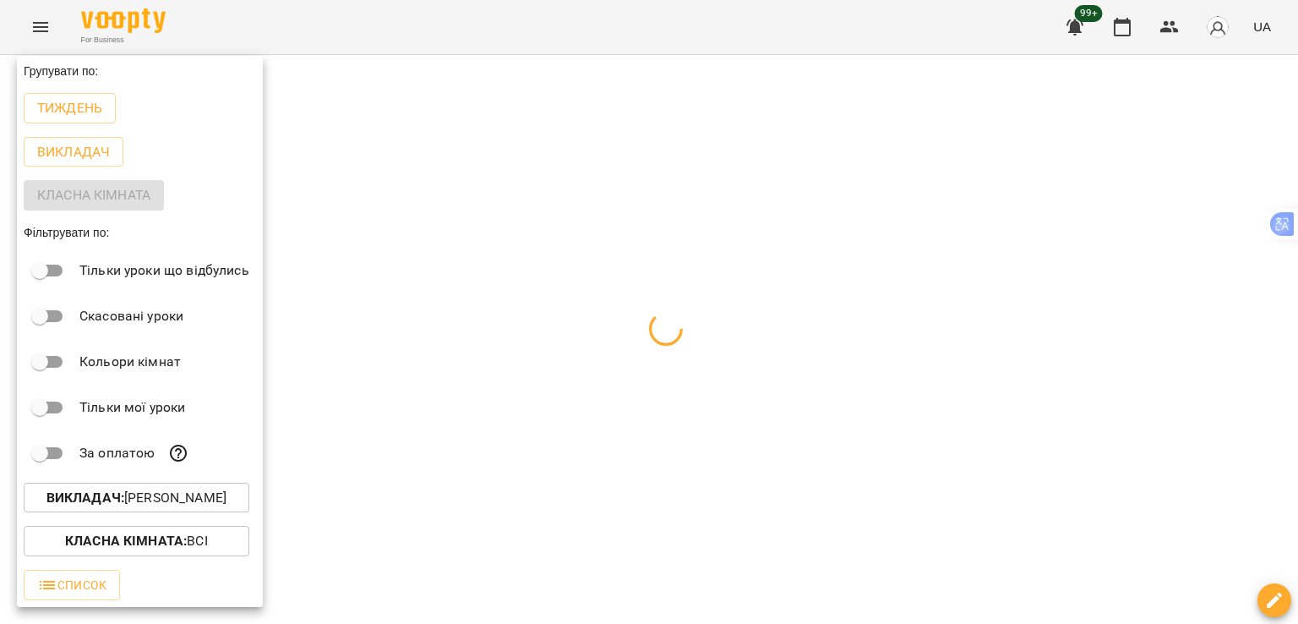
click at [163, 497] on p "Викладач : [PERSON_NAME]" at bounding box center [136, 498] width 180 height 20
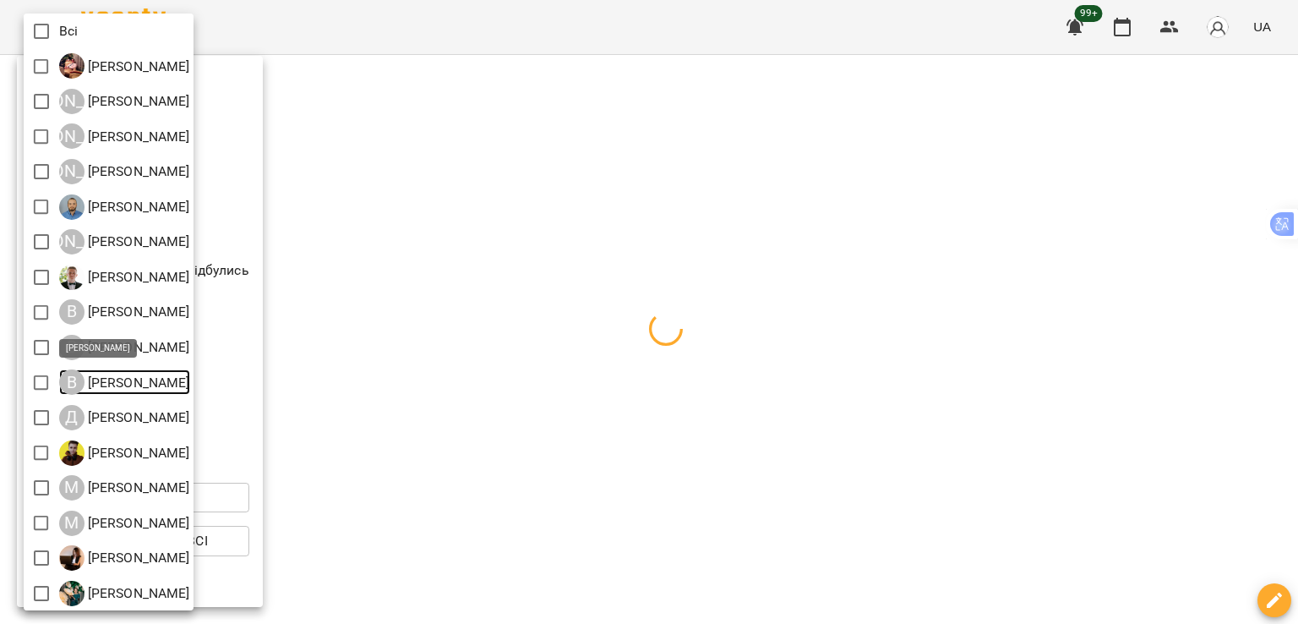
click at [61, 376] on div "В" at bounding box center [71, 381] width 25 height 25
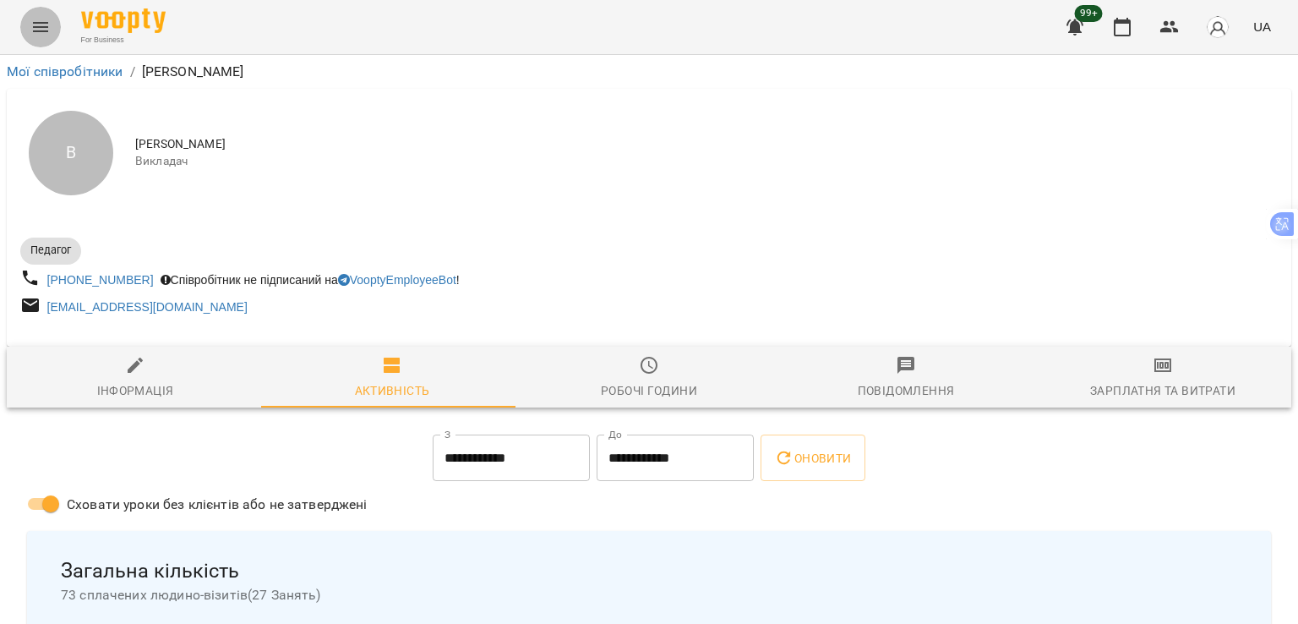
click at [44, 21] on icon "Menu" at bounding box center [40, 27] width 20 height 20
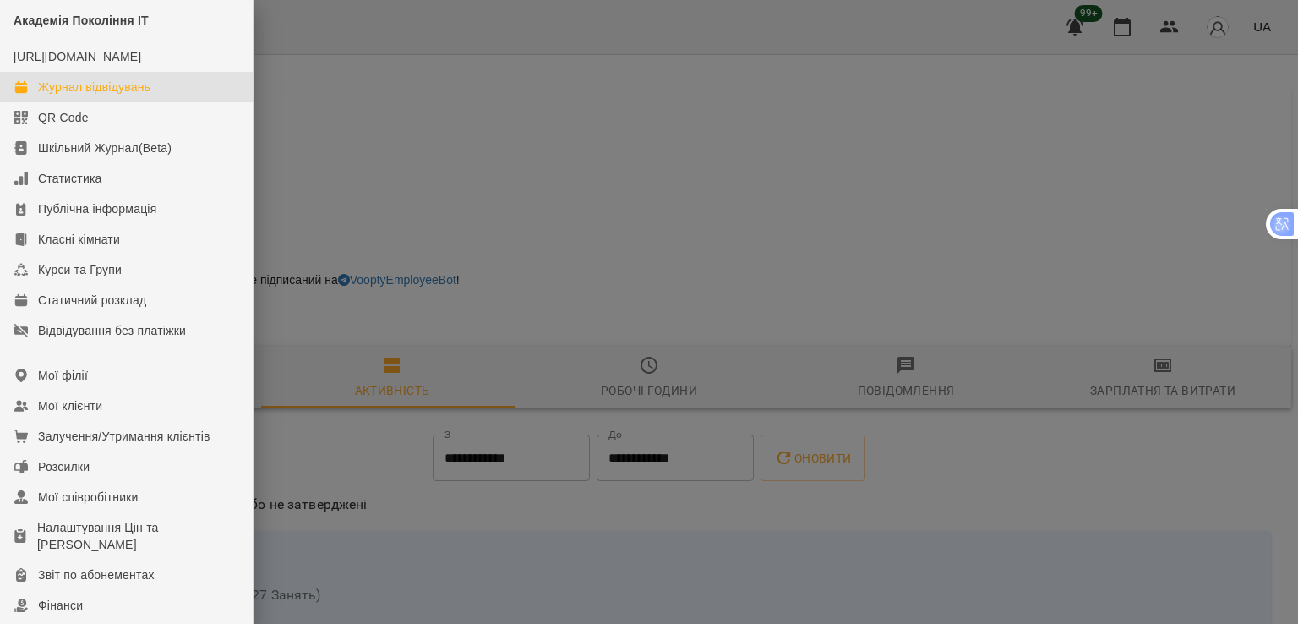
click at [111, 96] on div "Журнал відвідувань" at bounding box center [94, 87] width 112 height 17
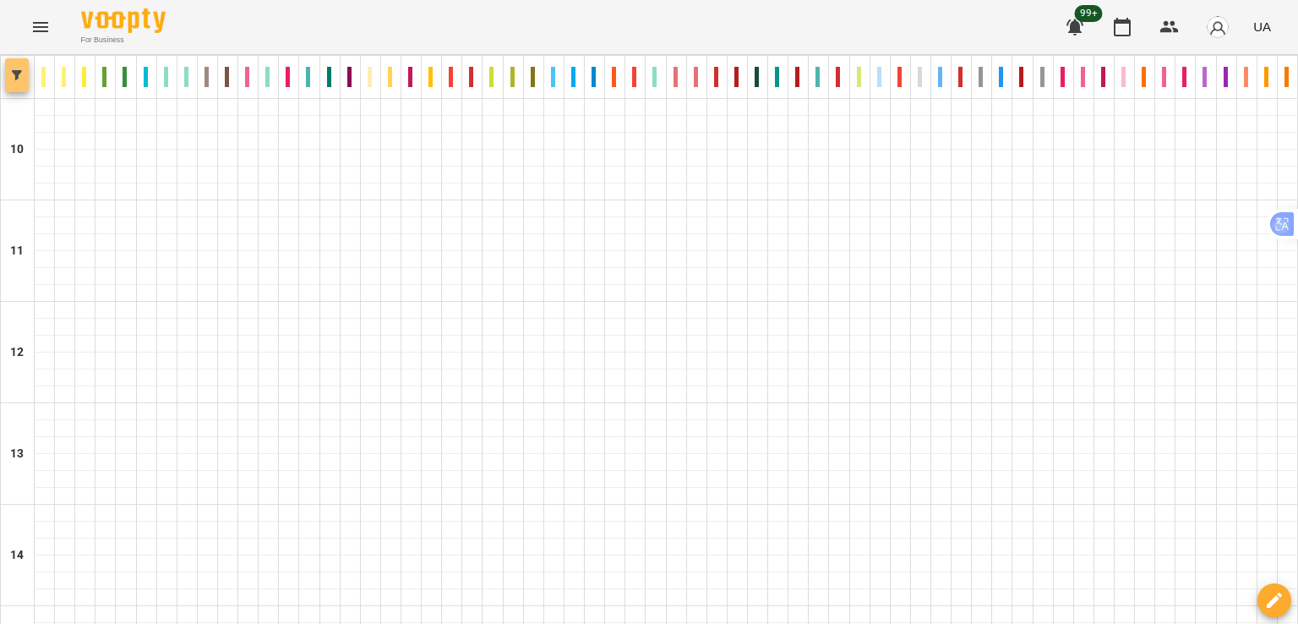
click at [18, 65] on button "button" at bounding box center [17, 75] width 24 height 34
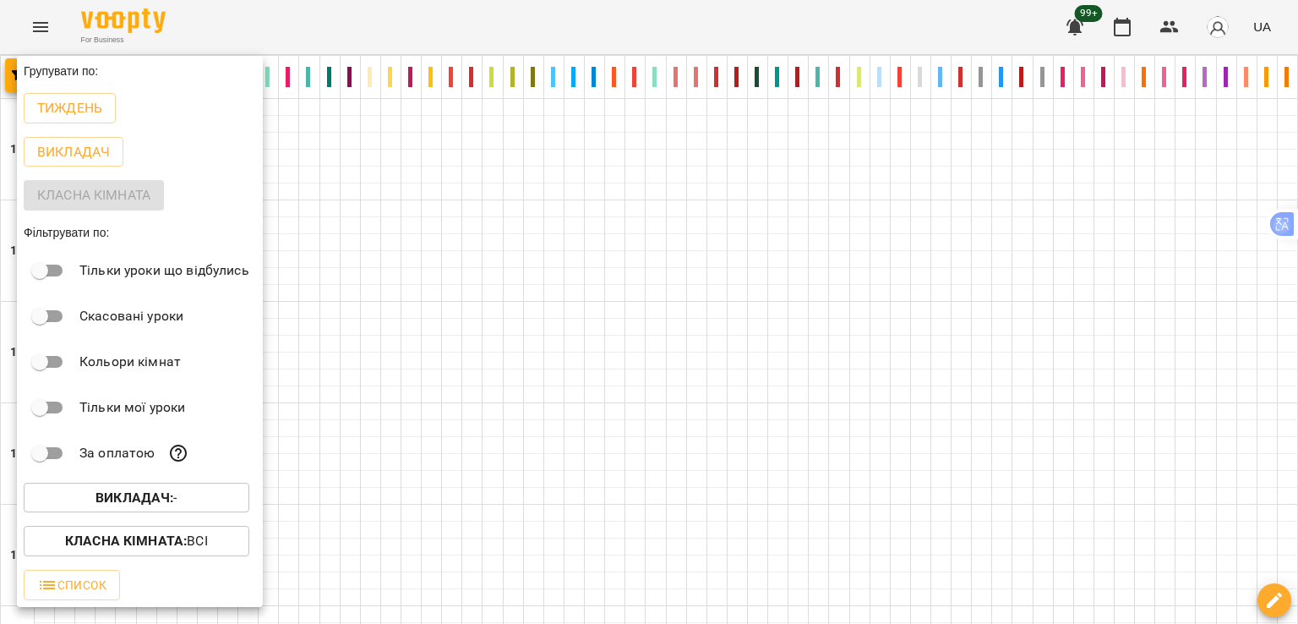
click at [168, 505] on b "Викладач :" at bounding box center [135, 497] width 78 height 16
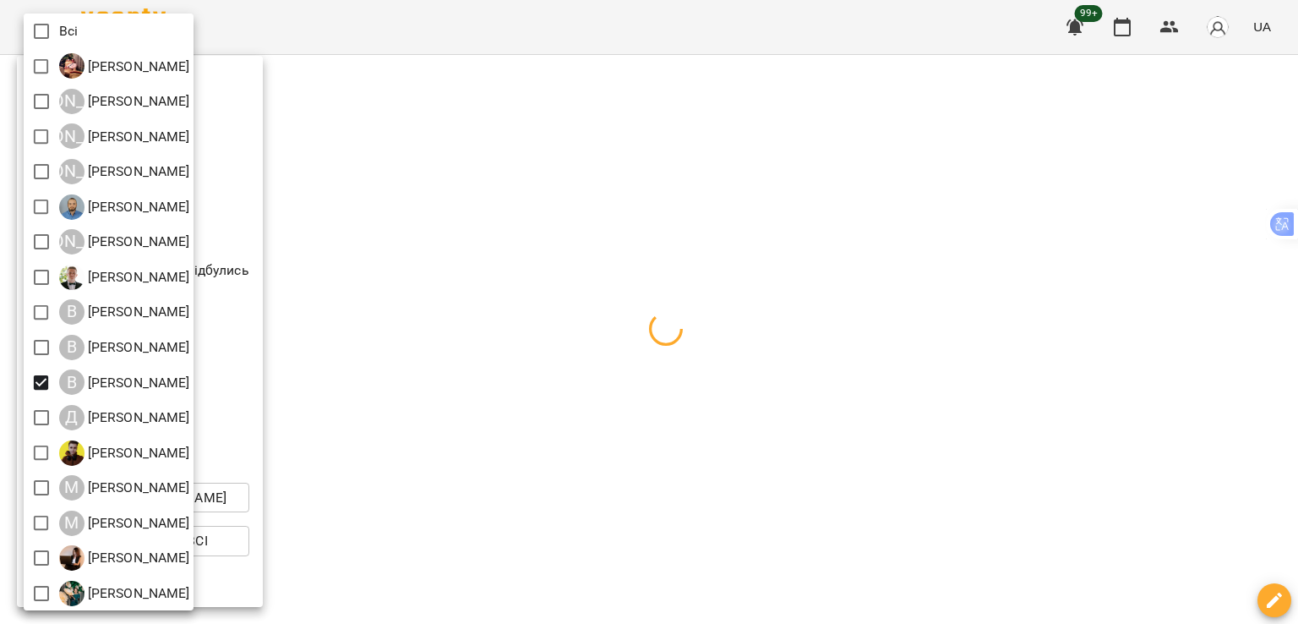
click at [321, 241] on div at bounding box center [649, 312] width 1298 height 624
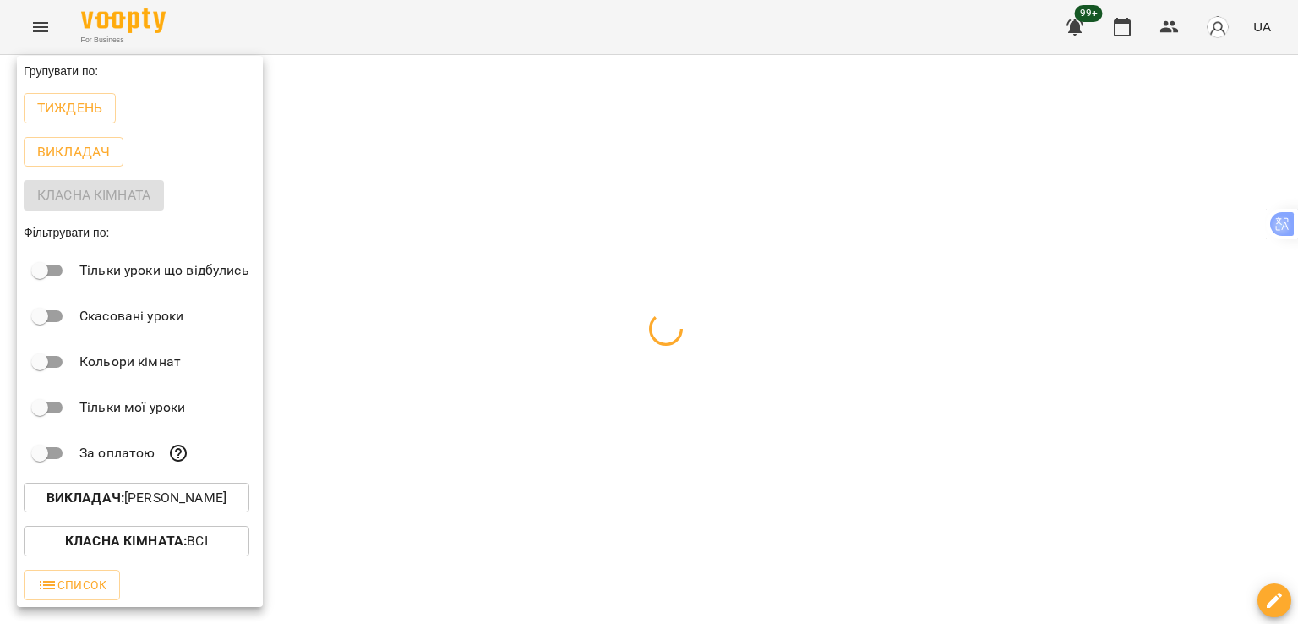
click at [47, 104] on p "Тиждень" at bounding box center [69, 108] width 65 height 20
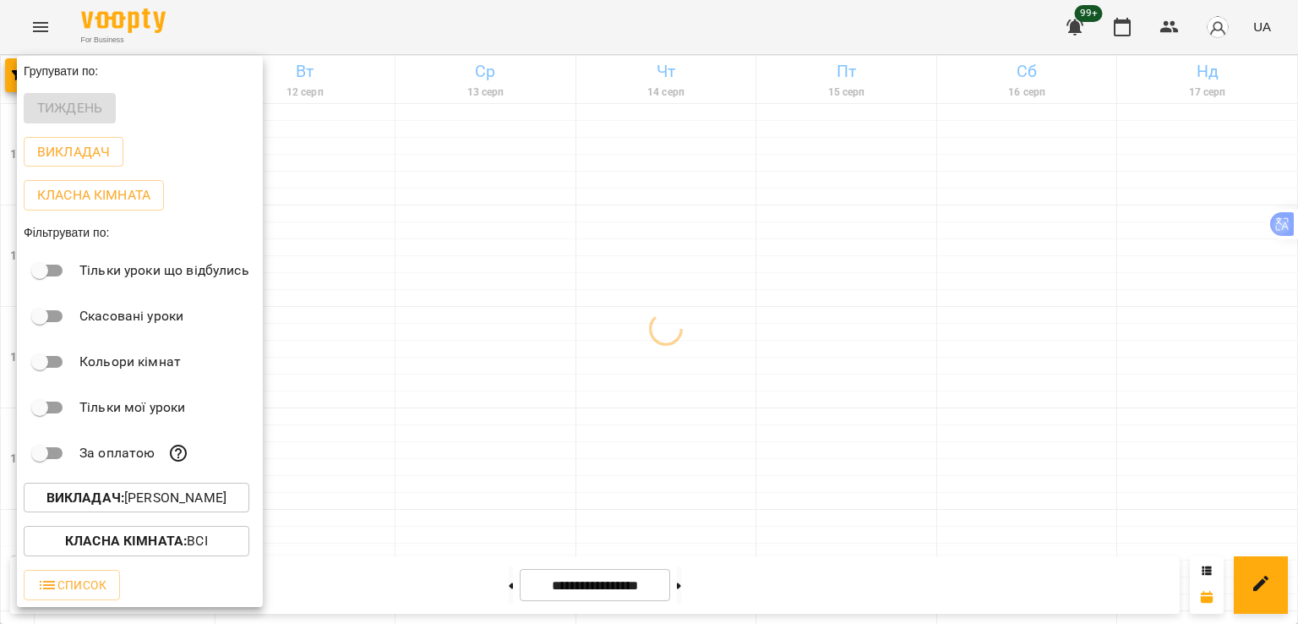
click at [552, 399] on div at bounding box center [649, 312] width 1298 height 624
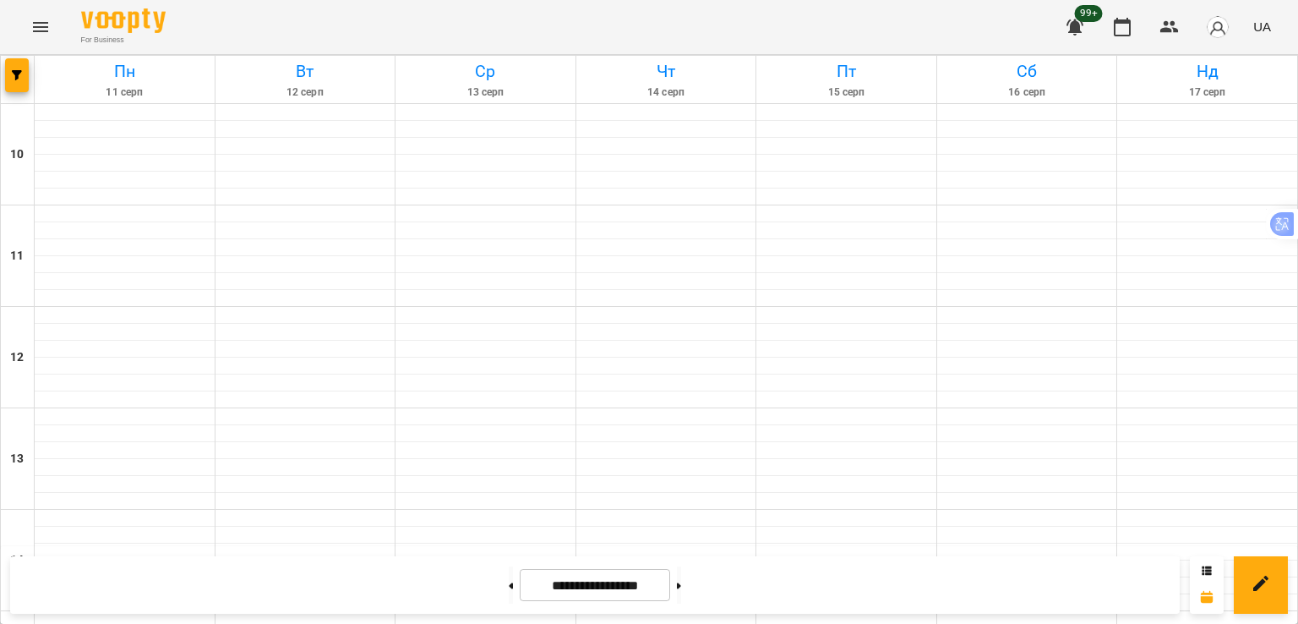
scroll to position [676, 0]
click at [681, 582] on button at bounding box center [679, 584] width 4 height 37
click at [509, 588] on button at bounding box center [511, 584] width 4 height 37
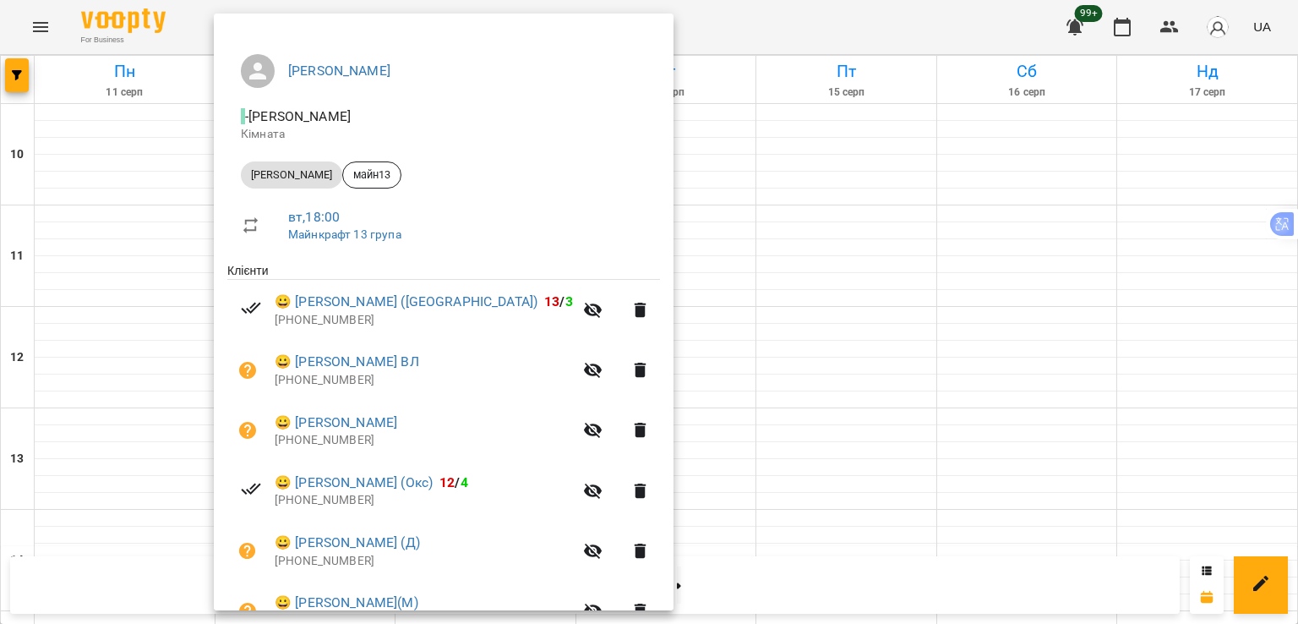
scroll to position [169, 0]
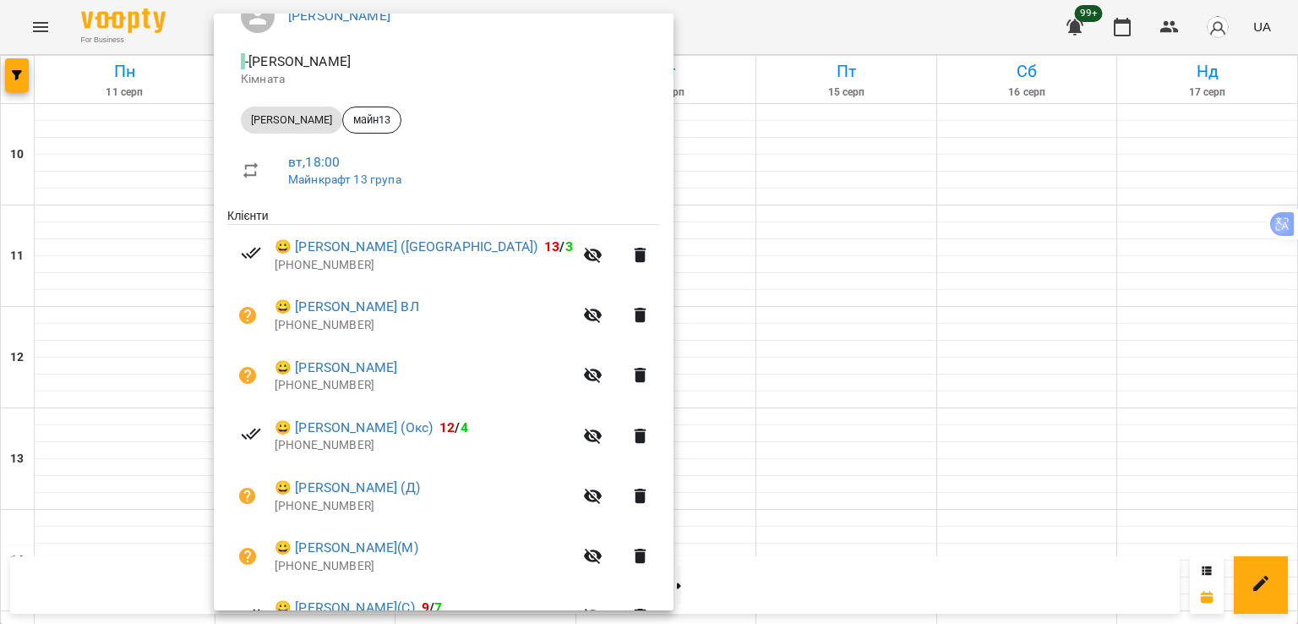
click at [27, 87] on div at bounding box center [649, 312] width 1298 height 624
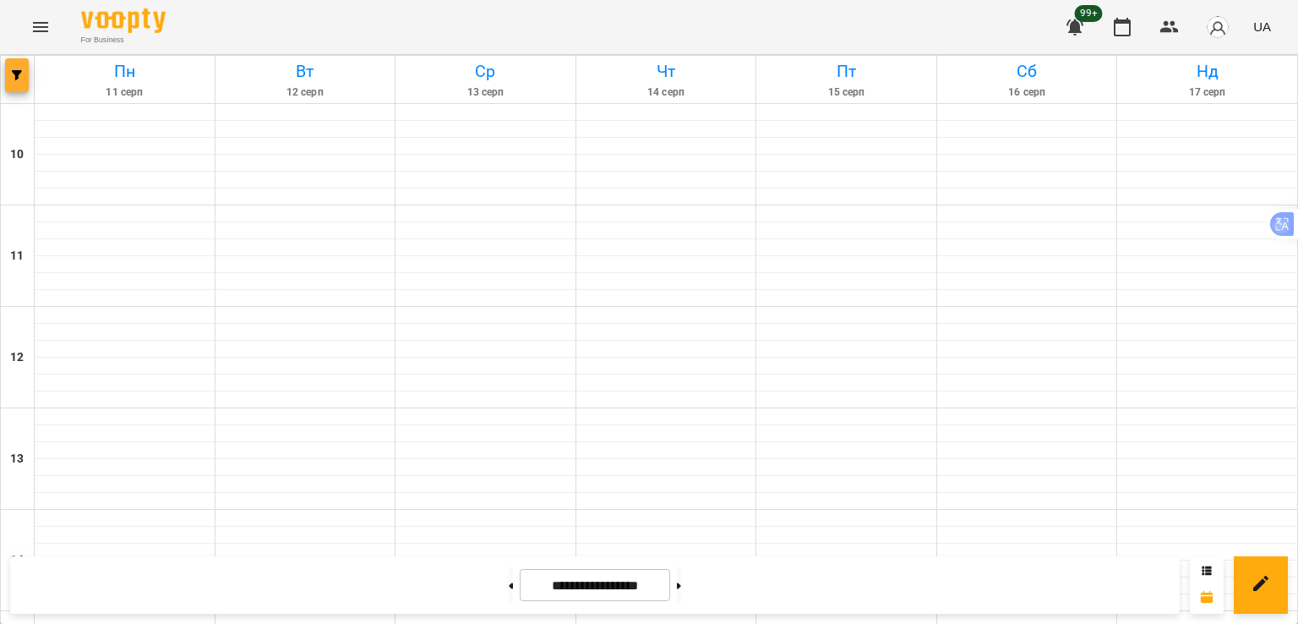
click at [23, 88] on button "button" at bounding box center [17, 75] width 24 height 34
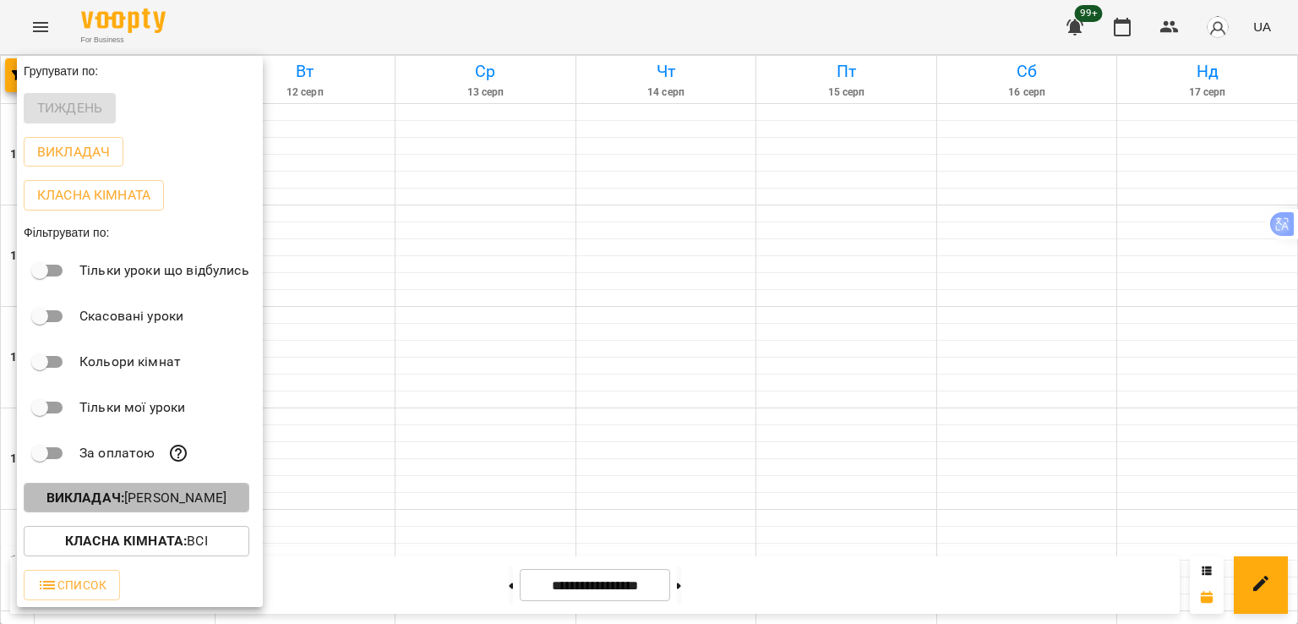
click at [152, 497] on p "Викладач : [PERSON_NAME]" at bounding box center [136, 498] width 180 height 20
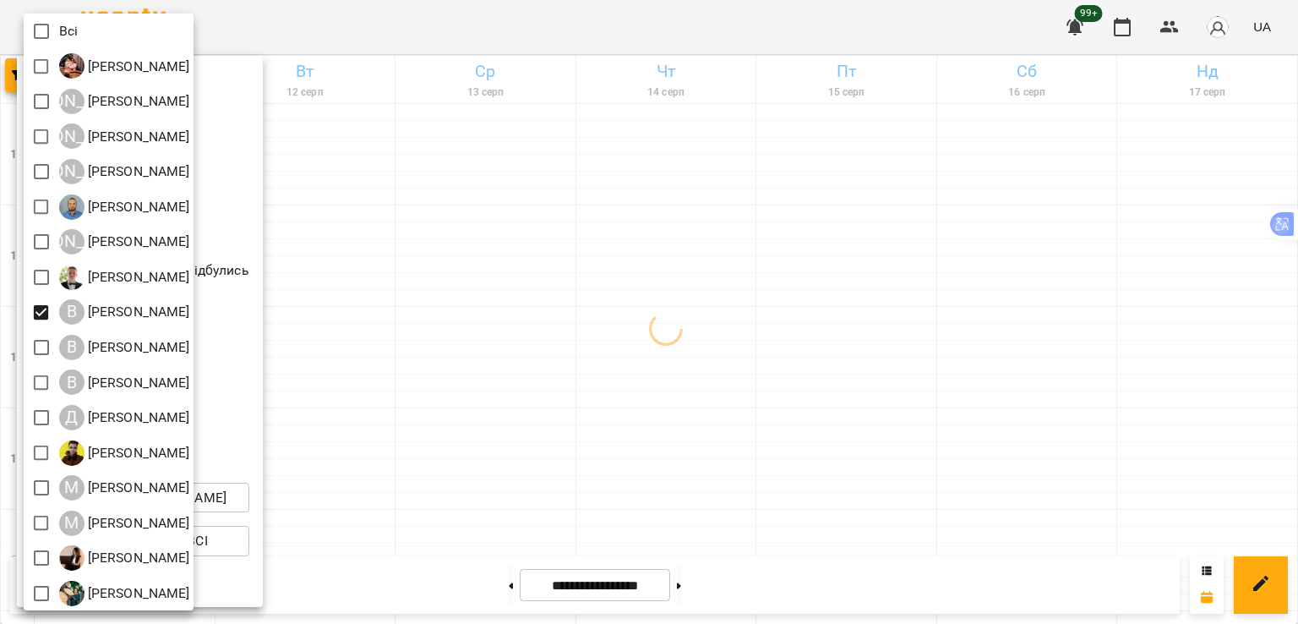
click at [356, 358] on div at bounding box center [649, 312] width 1298 height 624
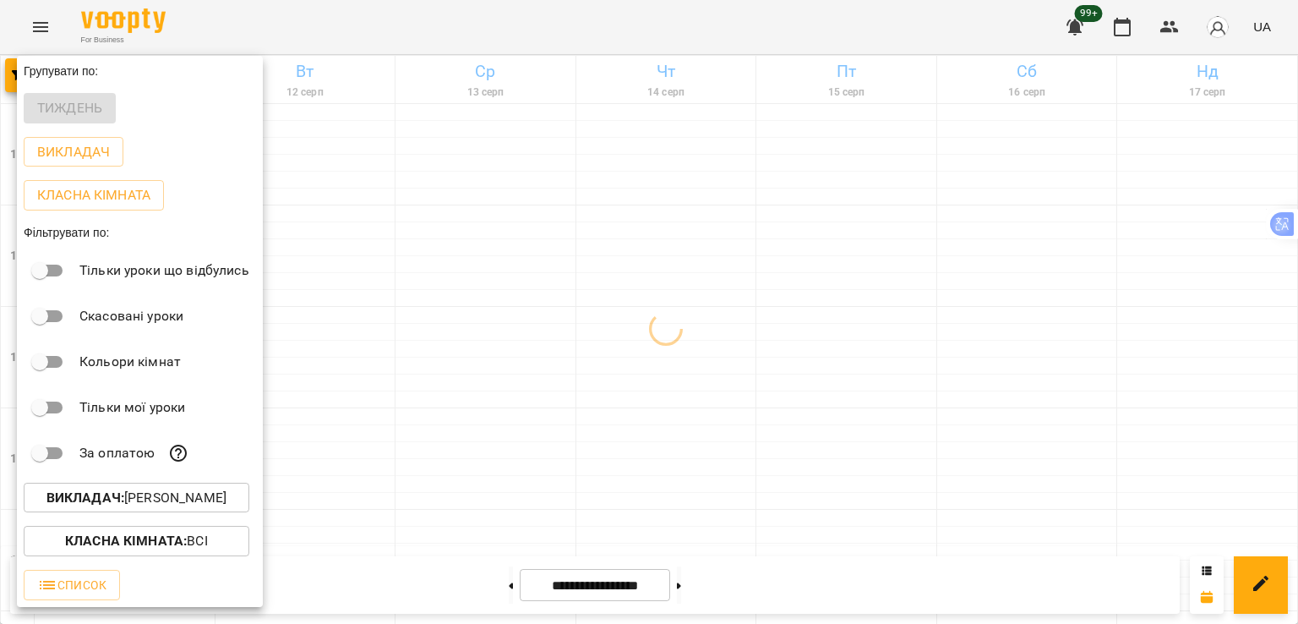
click at [356, 358] on div at bounding box center [649, 312] width 1298 height 624
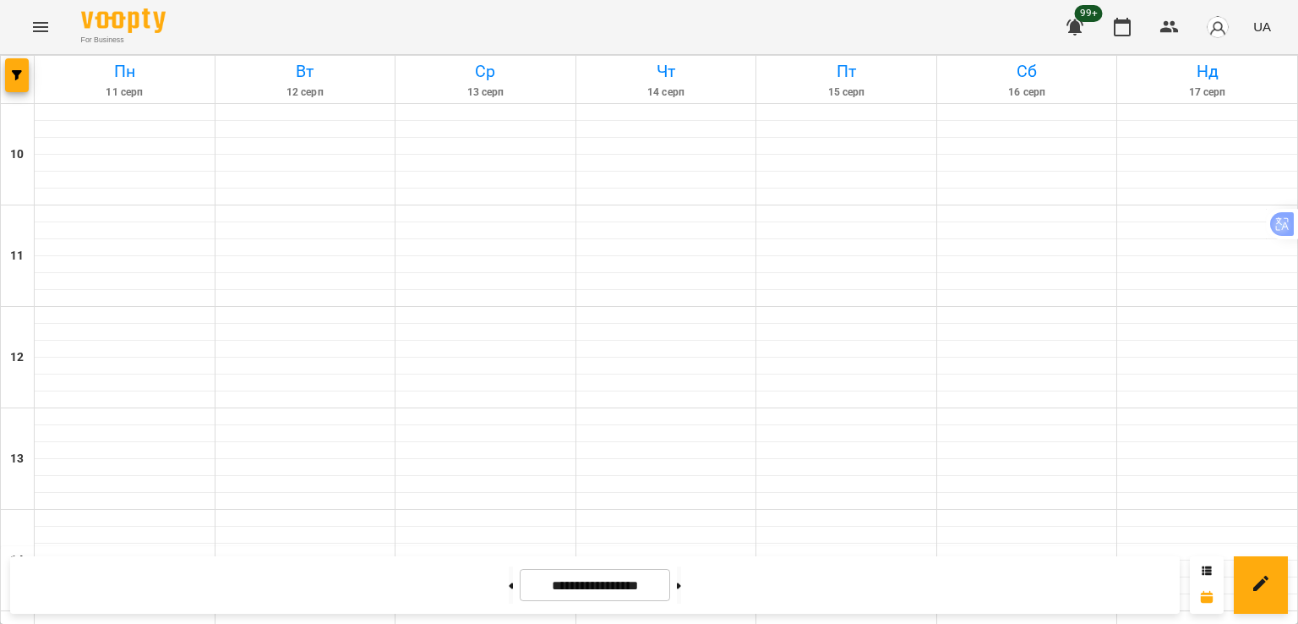
scroll to position [452, 0]
click at [681, 583] on button at bounding box center [679, 584] width 4 height 37
click at [510, 587] on icon at bounding box center [512, 585] width 4 height 6
type input "**********"
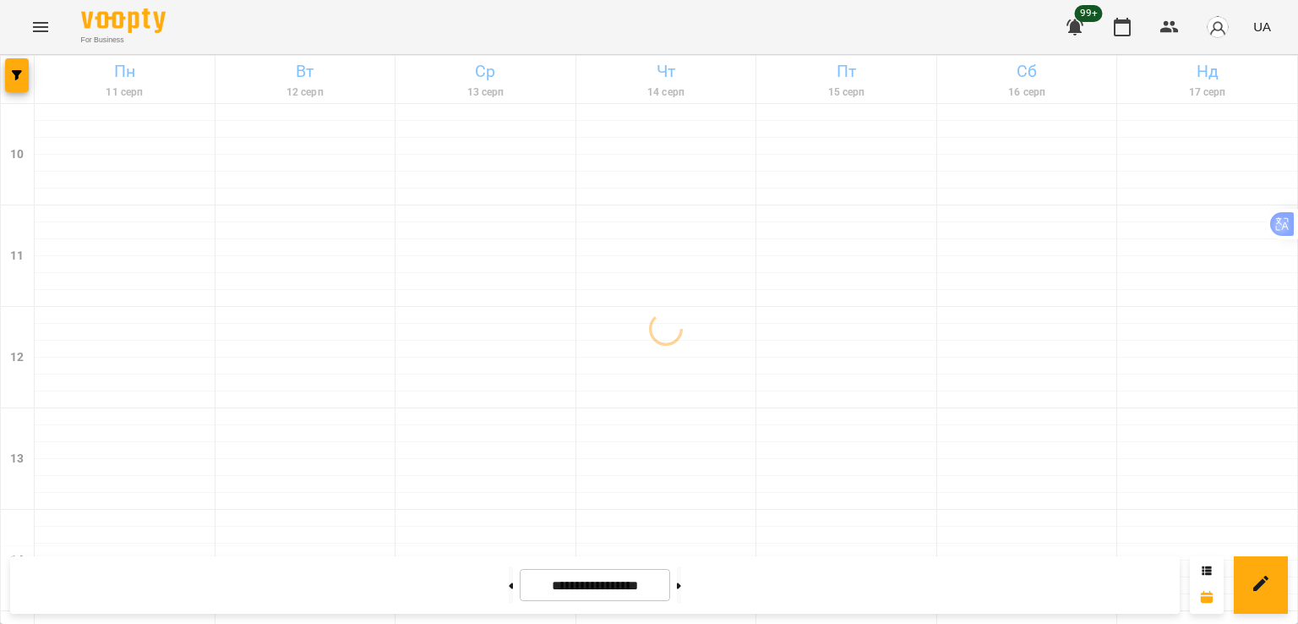
scroll to position [875, 0]
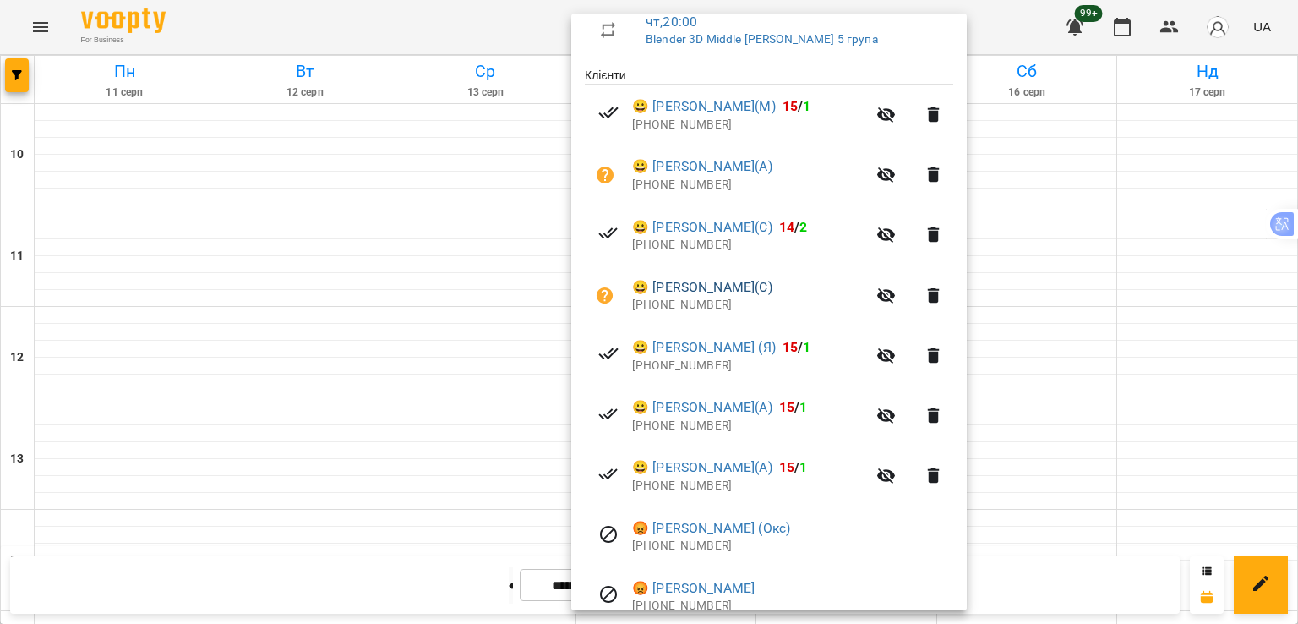
scroll to position [338, 0]
